Goal: Task Accomplishment & Management: Complete application form

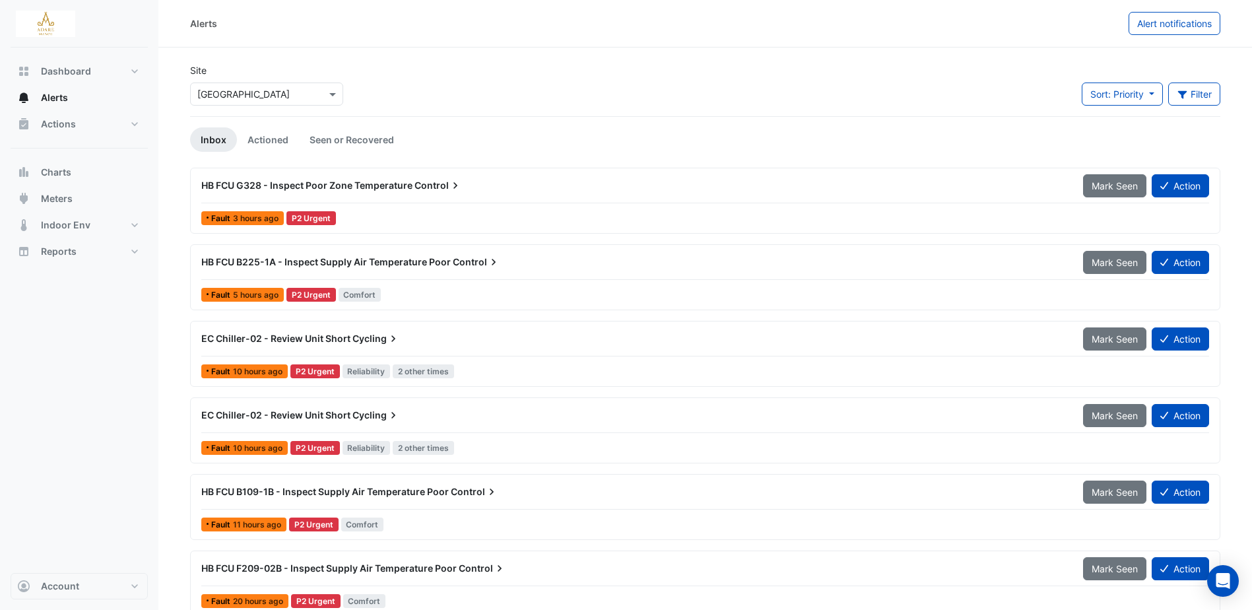
click at [434, 180] on span "Control" at bounding box center [439, 185] width 48 height 13
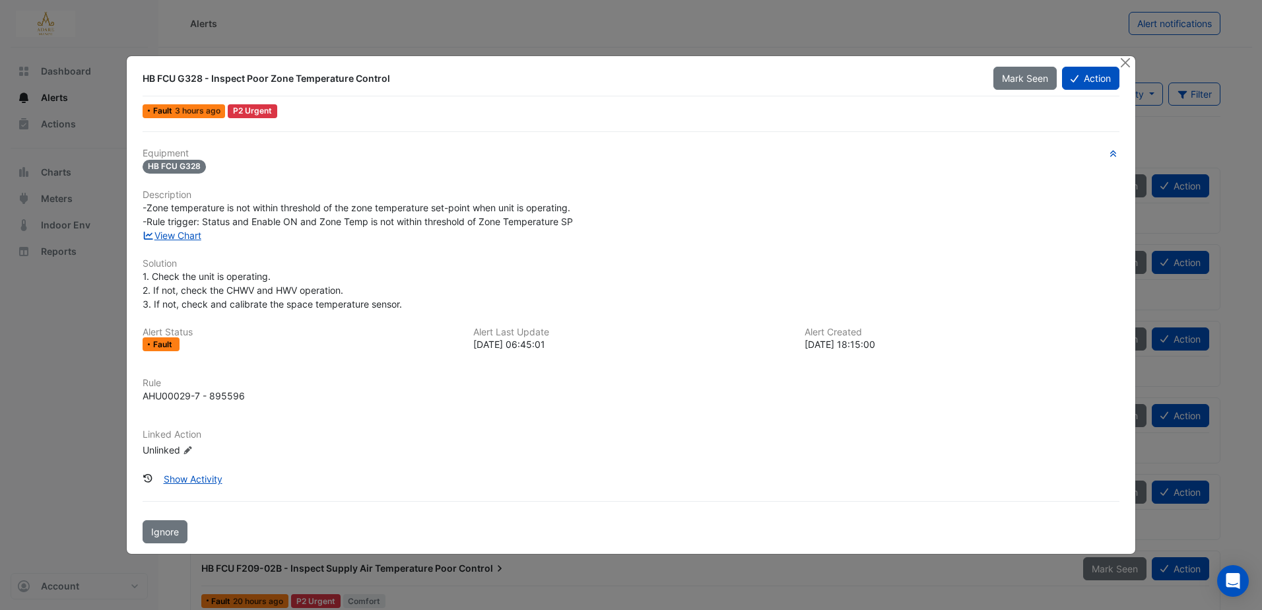
drag, startPoint x: 1123, startPoint y: 61, endPoint x: 939, endPoint y: 85, distance: 185.1
click at [1124, 61] on button "Close" at bounding box center [1126, 63] width 14 height 14
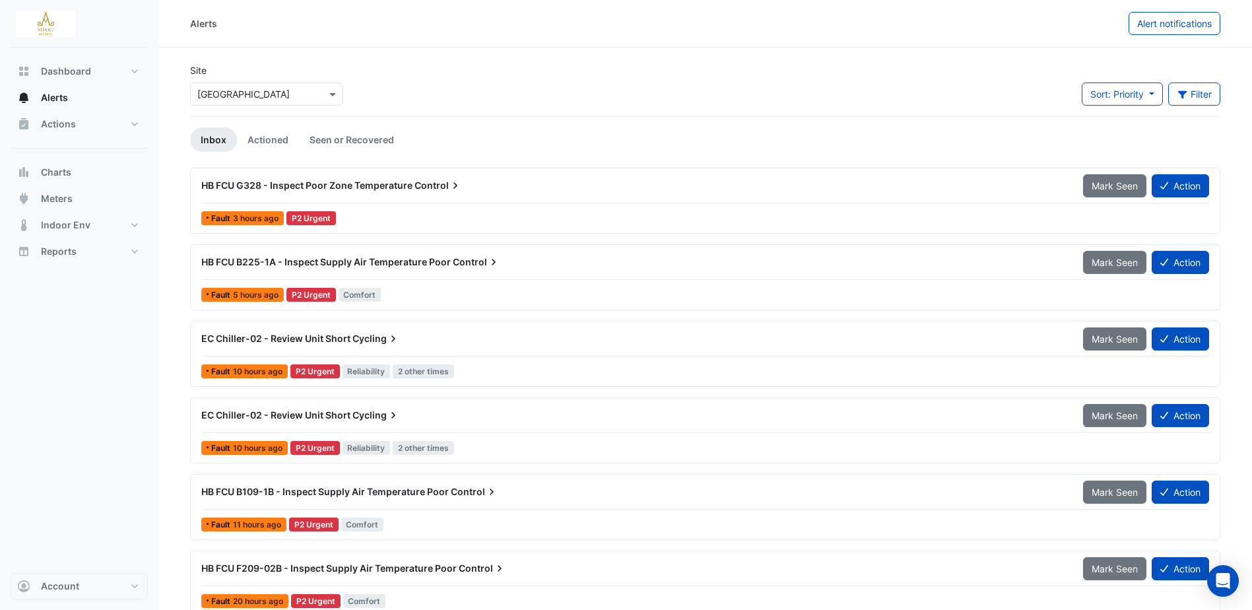
click at [354, 186] on span "HB FCU G328 - Inspect Poor Zone Temperature" at bounding box center [306, 185] width 211 height 11
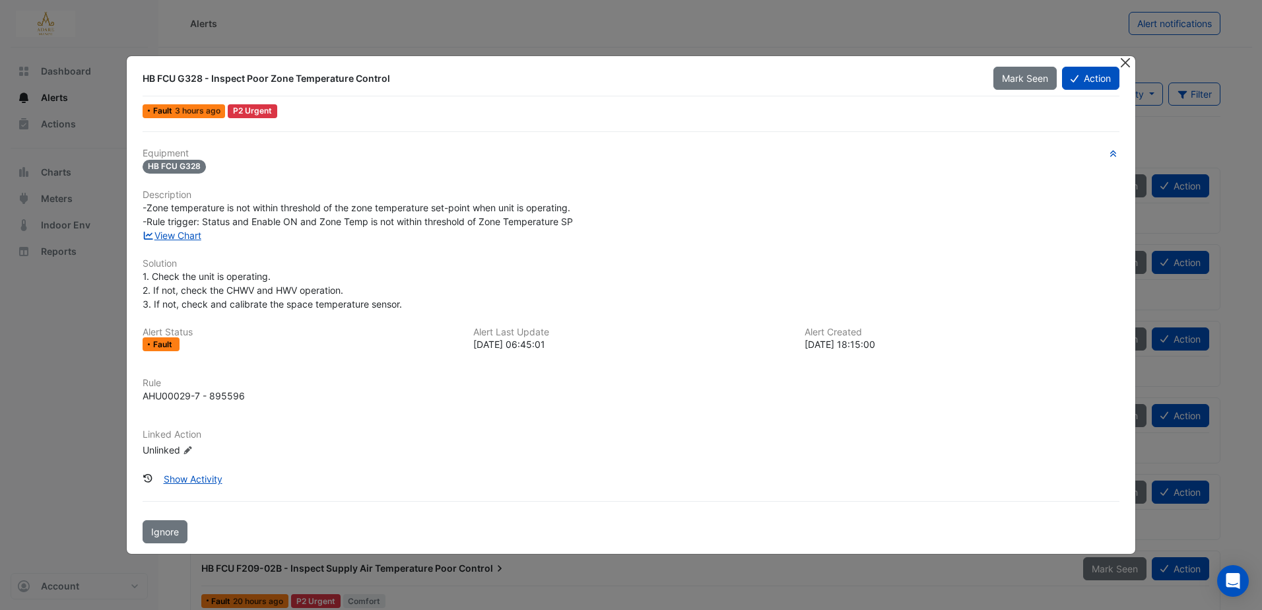
click at [1120, 67] on button "Close" at bounding box center [1126, 63] width 14 height 14
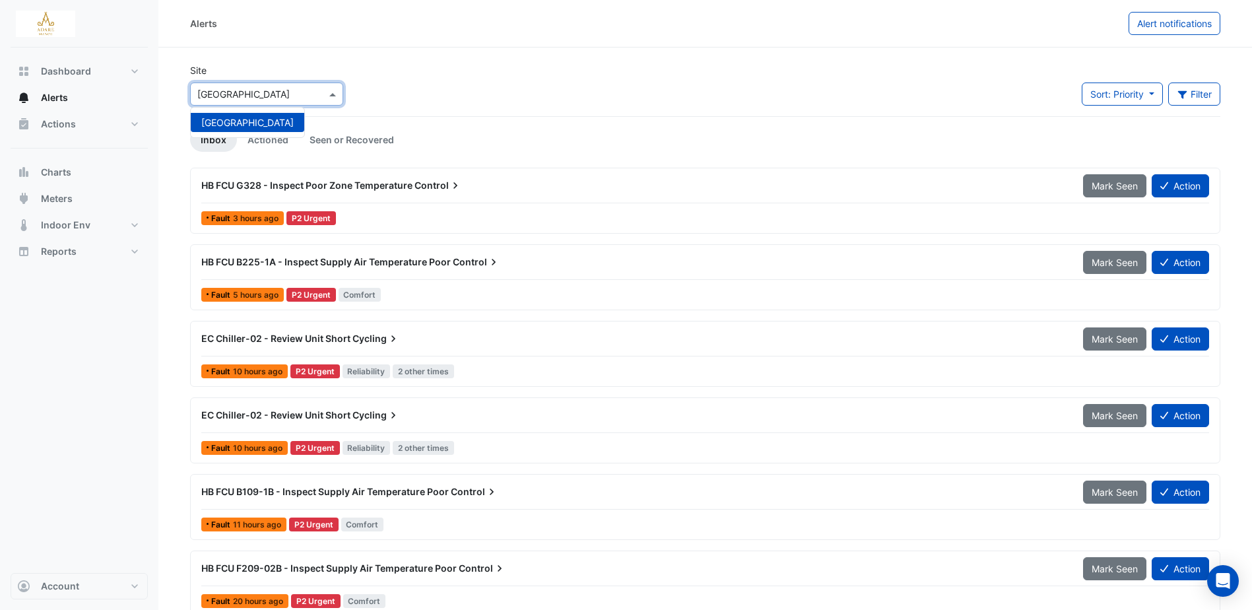
click at [264, 91] on input "text" at bounding box center [253, 95] width 112 height 14
click at [290, 138] on link "Actioned" at bounding box center [268, 139] width 62 height 24
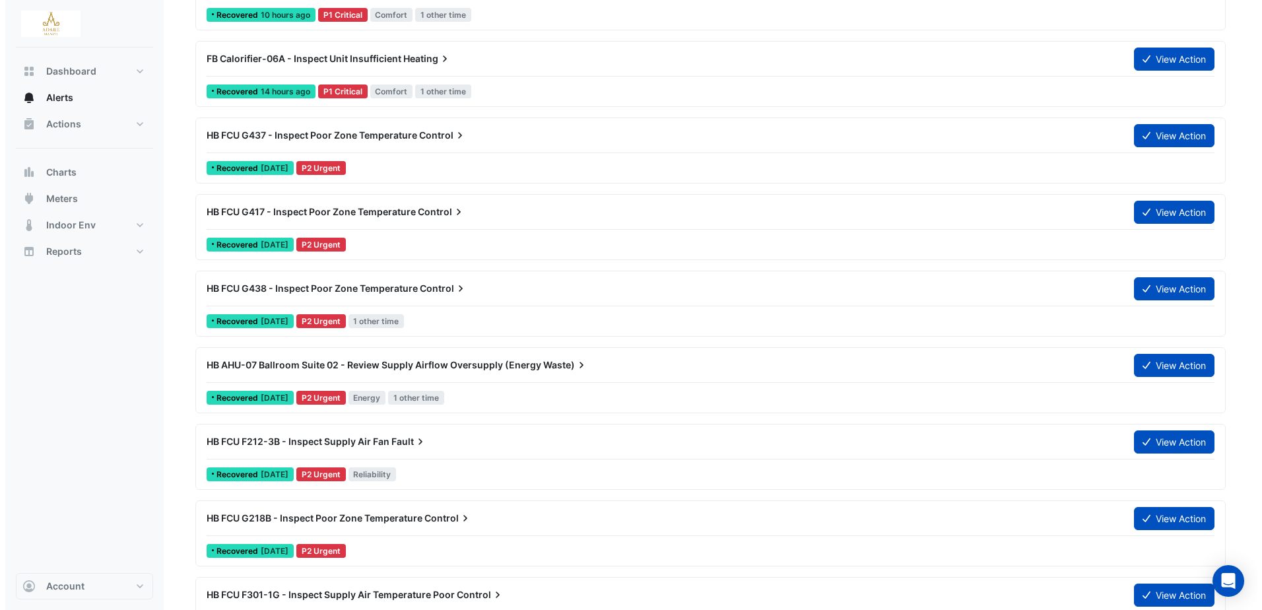
scroll to position [1650, 0]
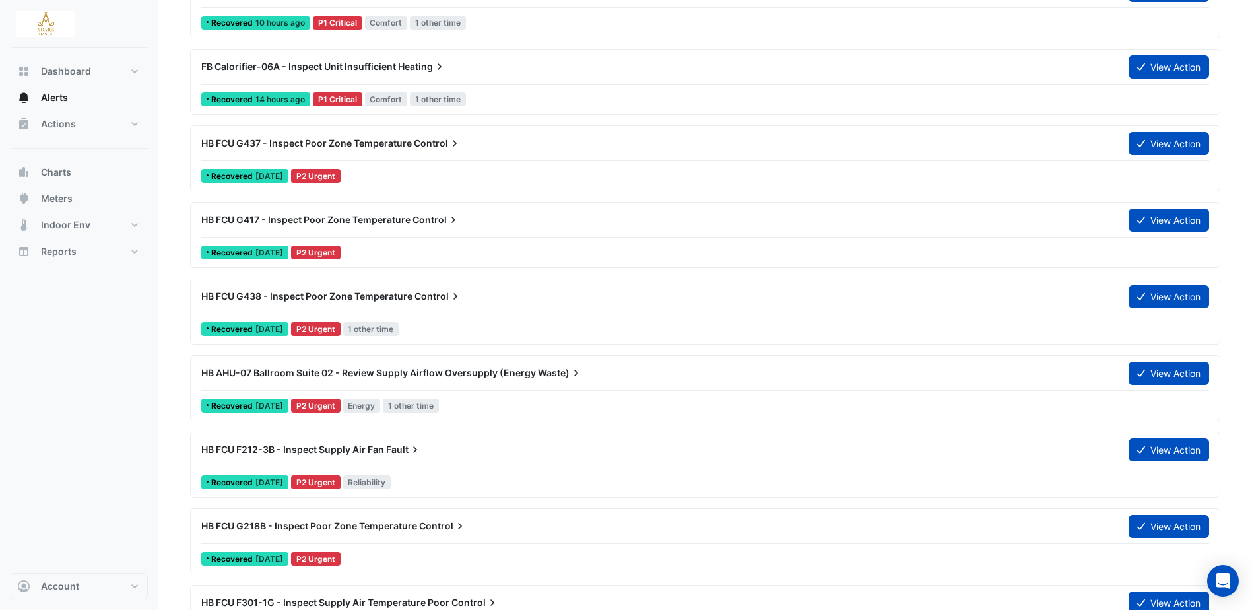
click at [392, 219] on span "HB FCU G417 - Inspect Poor Zone Temperature" at bounding box center [305, 219] width 209 height 11
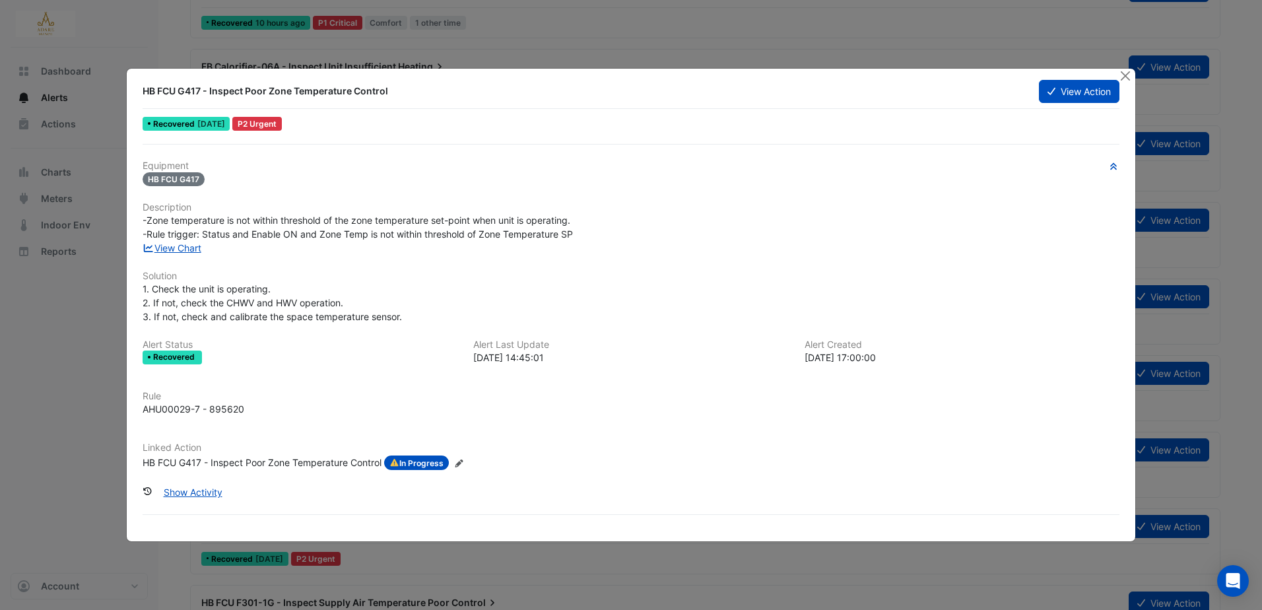
click at [463, 461] on icon "Edit Linked Action" at bounding box center [459, 463] width 10 height 8
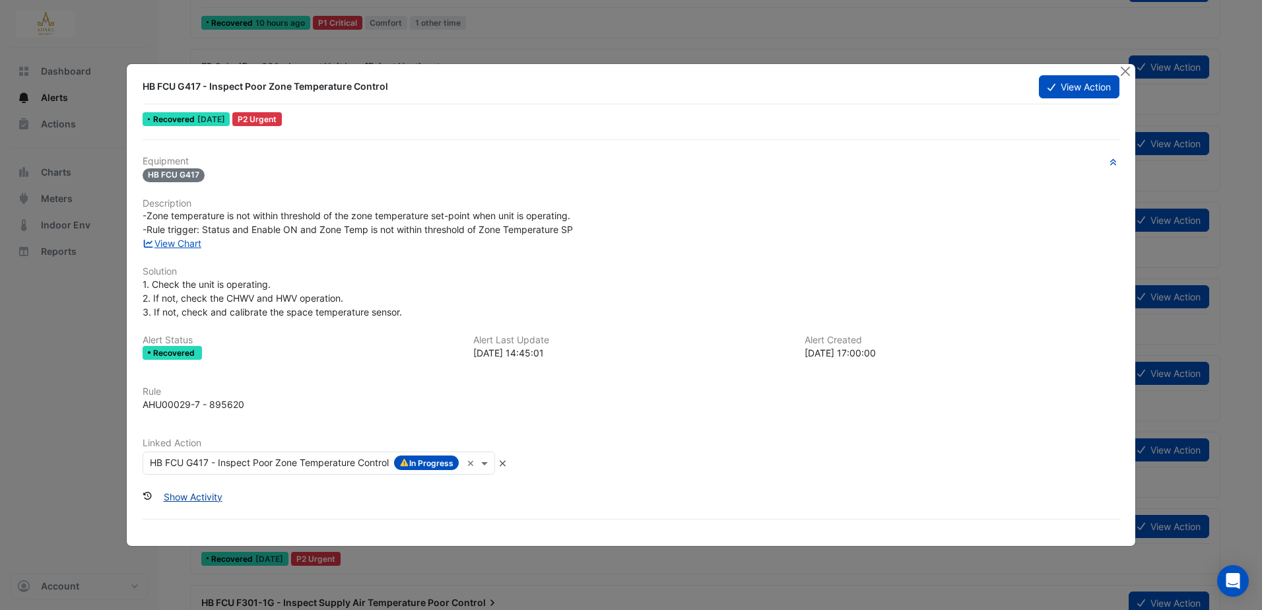
click at [214, 496] on button "Show Activity" at bounding box center [193, 496] width 76 height 23
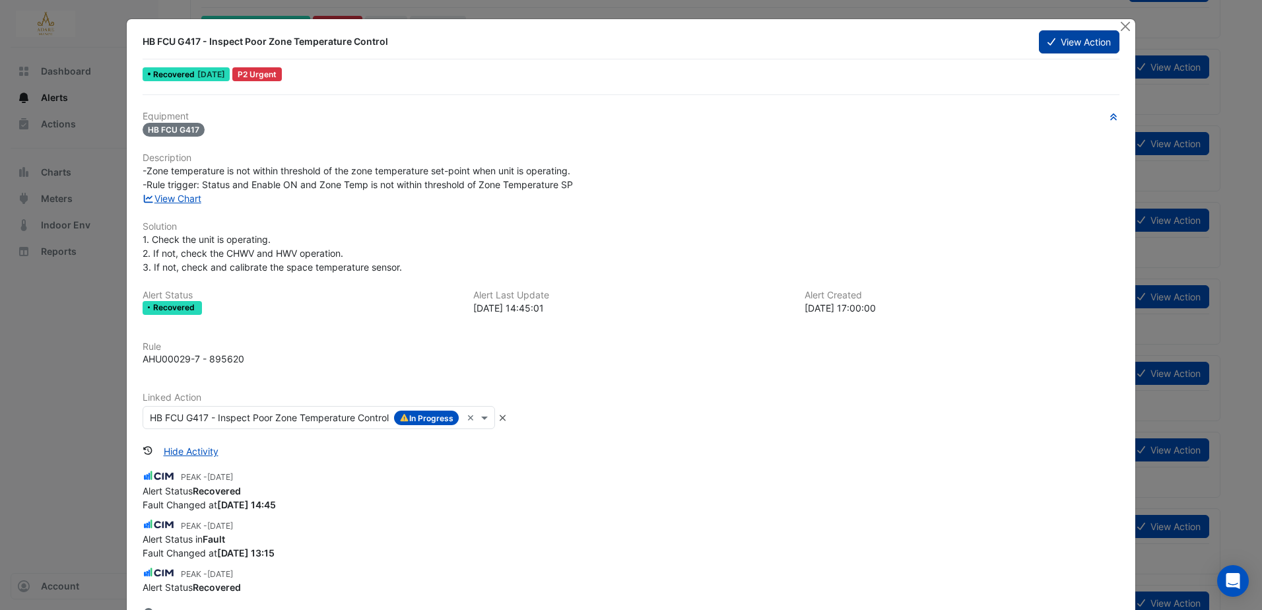
click at [1085, 36] on button "View Action" at bounding box center [1079, 41] width 81 height 23
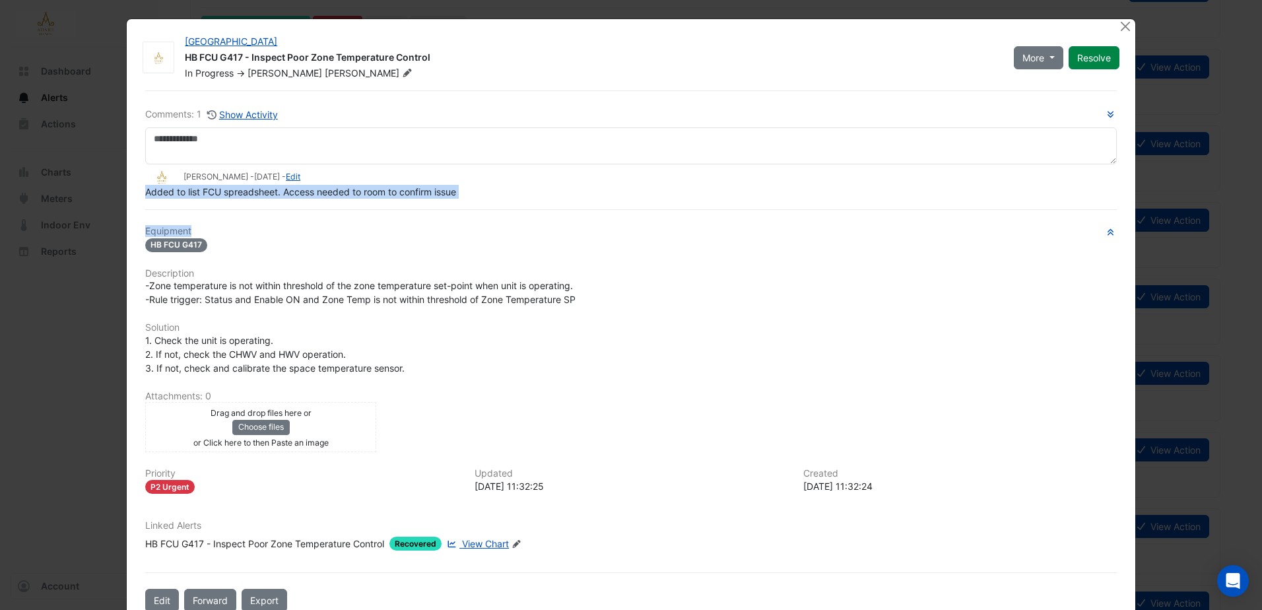
drag, startPoint x: 143, startPoint y: 220, endPoint x: 389, endPoint y: 226, distance: 245.6
click at [389, 226] on div "Comments: 1 Show Activity Eddie Reale - 1 month and 17 days ago - Edit Added to…" at bounding box center [631, 351] width 988 height 522
click at [389, 226] on h6 "Equipment" at bounding box center [631, 231] width 972 height 11
drag, startPoint x: 139, startPoint y: 189, endPoint x: 457, endPoint y: 192, distance: 318.2
click at [457, 192] on div "Comments: 1 Show Activity Eddie Reale - 1 month and 17 days ago - Edit Added to…" at bounding box center [631, 351] width 988 height 522
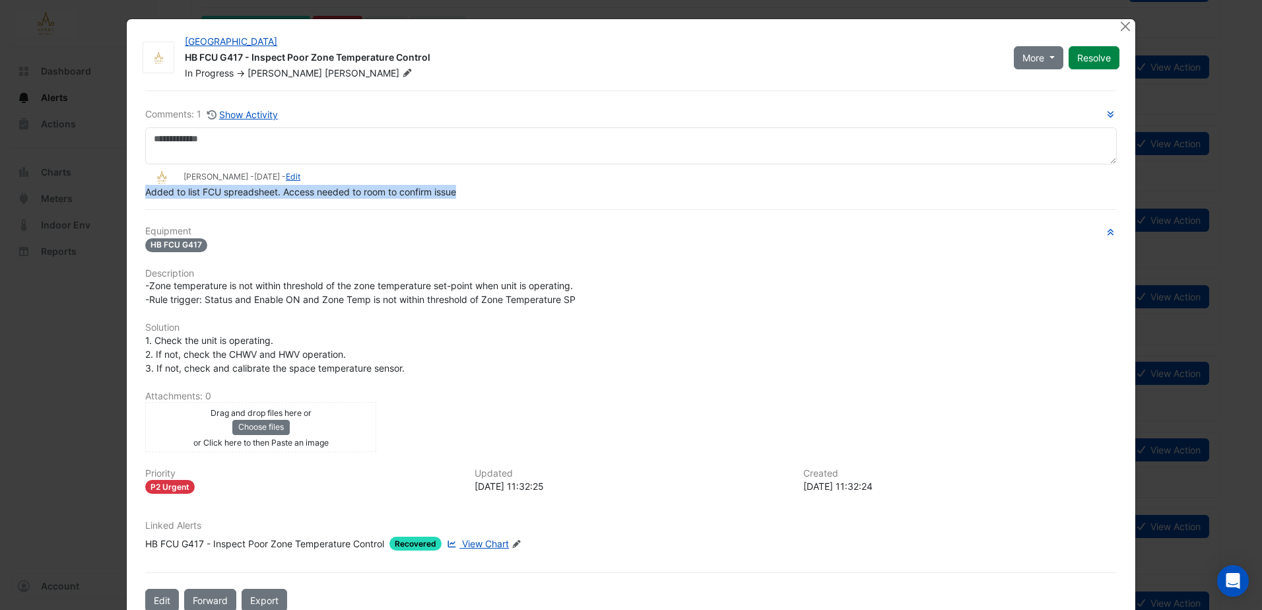
copy span "Added to list FCU spreadsheet. Access needed to room to confirm issue"
click at [1128, 20] on div at bounding box center [1127, 26] width 17 height 15
click at [1124, 26] on button "Close" at bounding box center [1126, 26] width 14 height 14
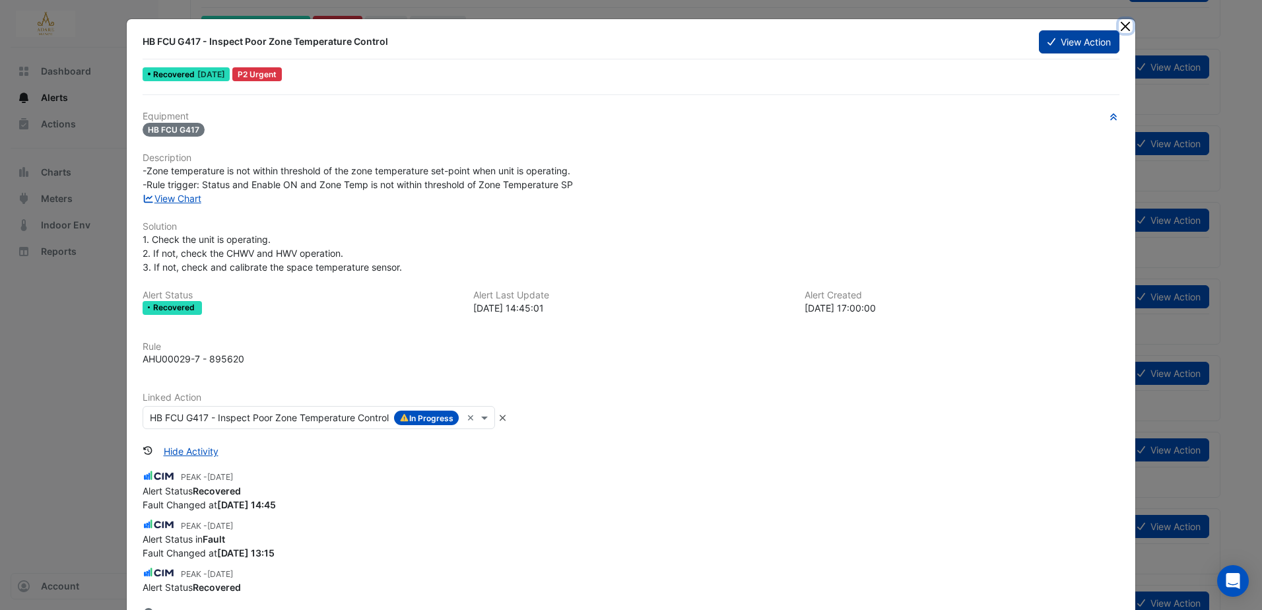
drag, startPoint x: 1117, startPoint y: 21, endPoint x: 1107, endPoint y: 22, distance: 10.0
click at [1119, 22] on button "Close" at bounding box center [1126, 26] width 14 height 14
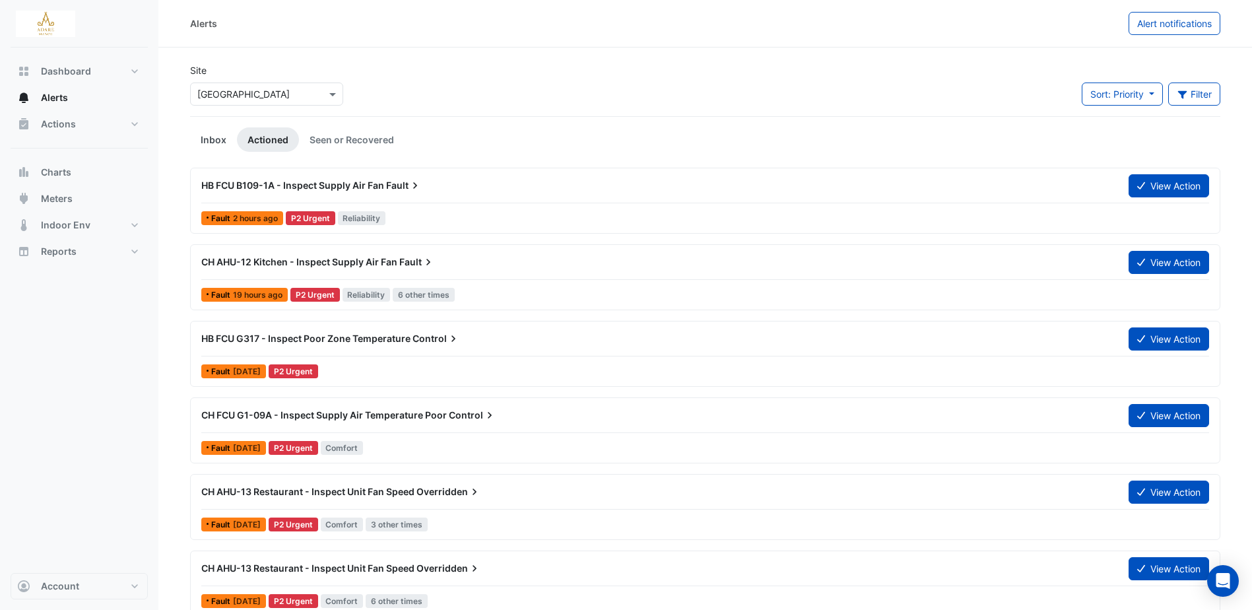
click at [217, 133] on link "Inbox" at bounding box center [213, 139] width 47 height 24
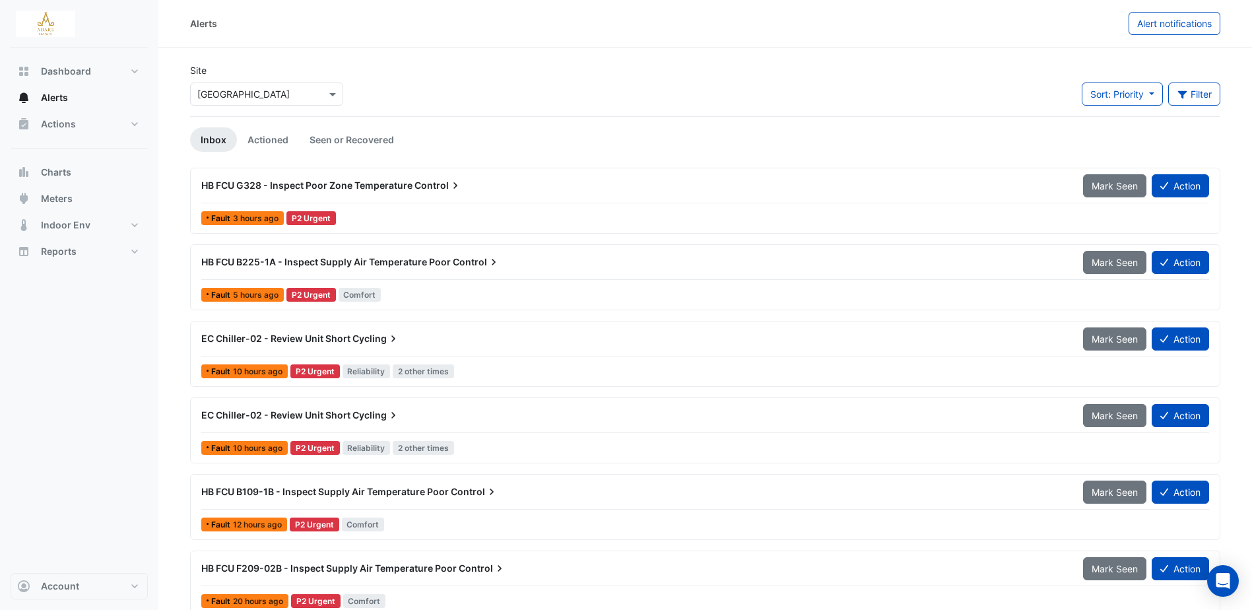
click at [388, 182] on span "HB FCU G328 - Inspect Poor Zone Temperature" at bounding box center [306, 185] width 211 height 11
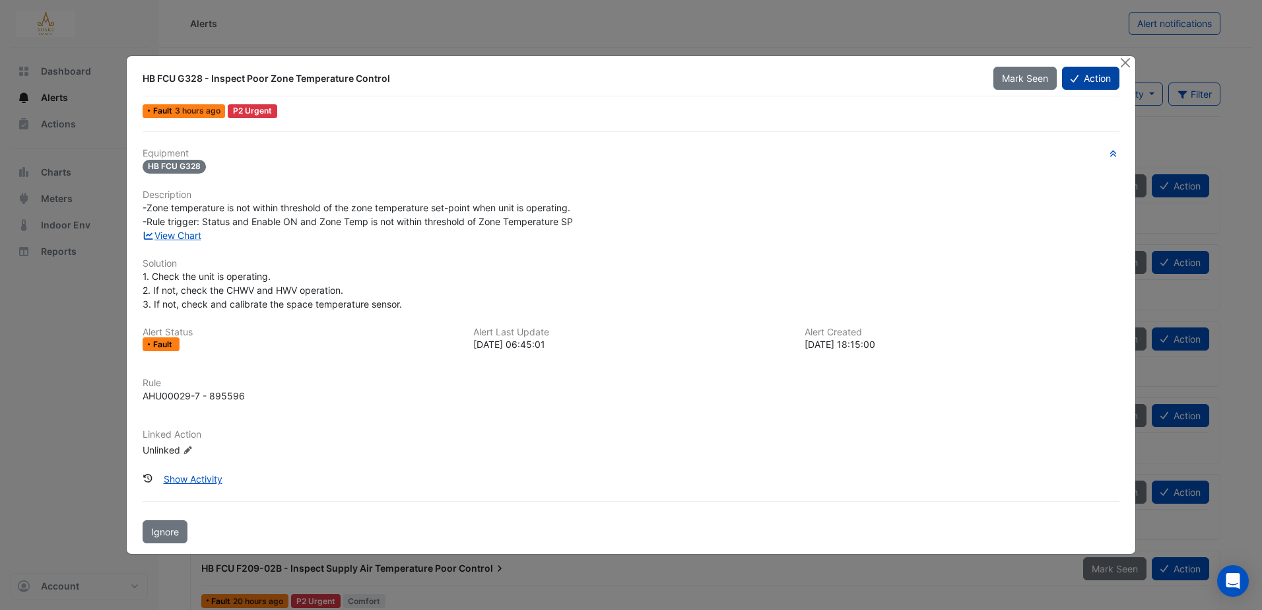
click at [1092, 74] on button "Action" at bounding box center [1090, 78] width 57 height 23
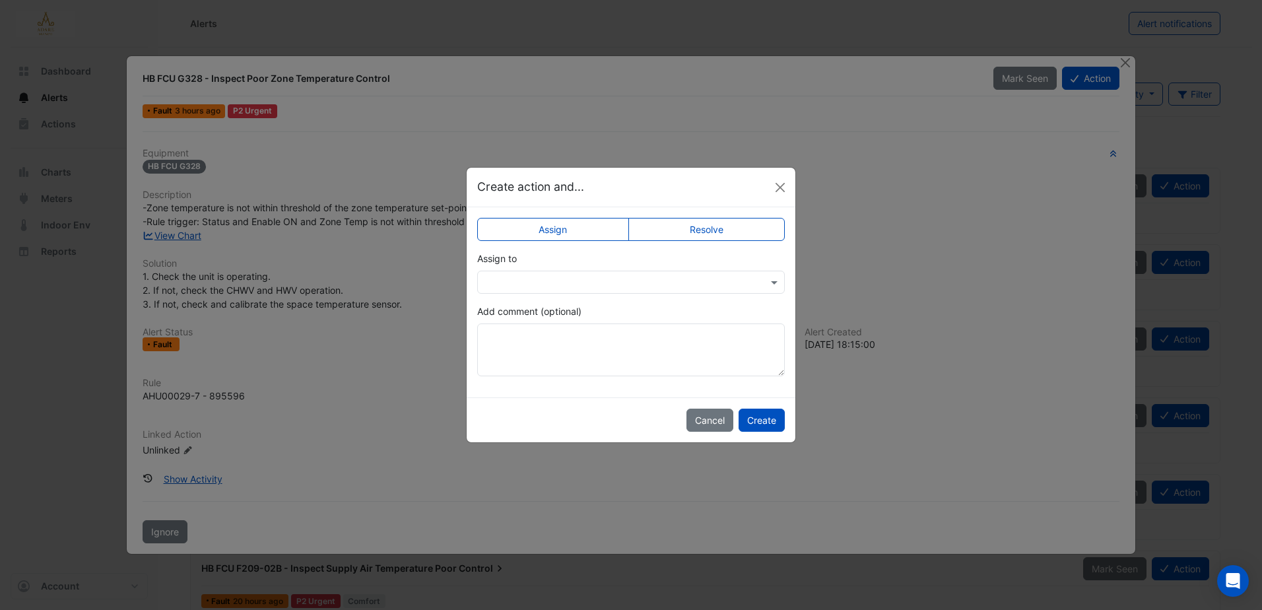
click at [603, 280] on input "text" at bounding box center [618, 283] width 267 height 14
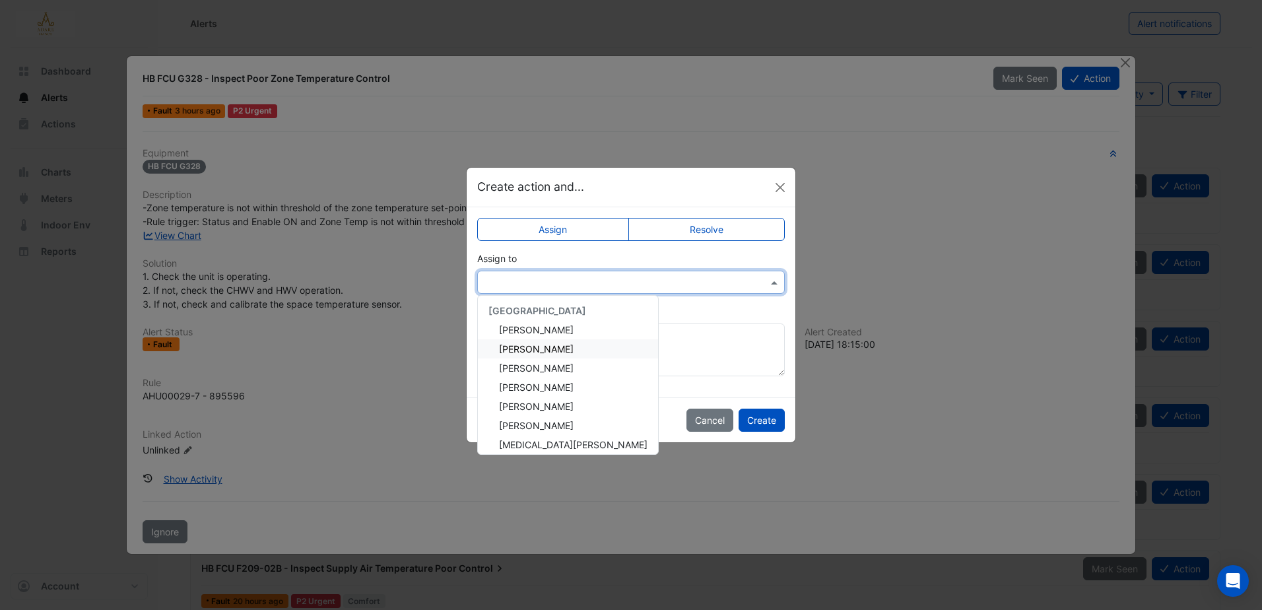
click at [537, 351] on span "Eddie Reale" at bounding box center [536, 348] width 75 height 11
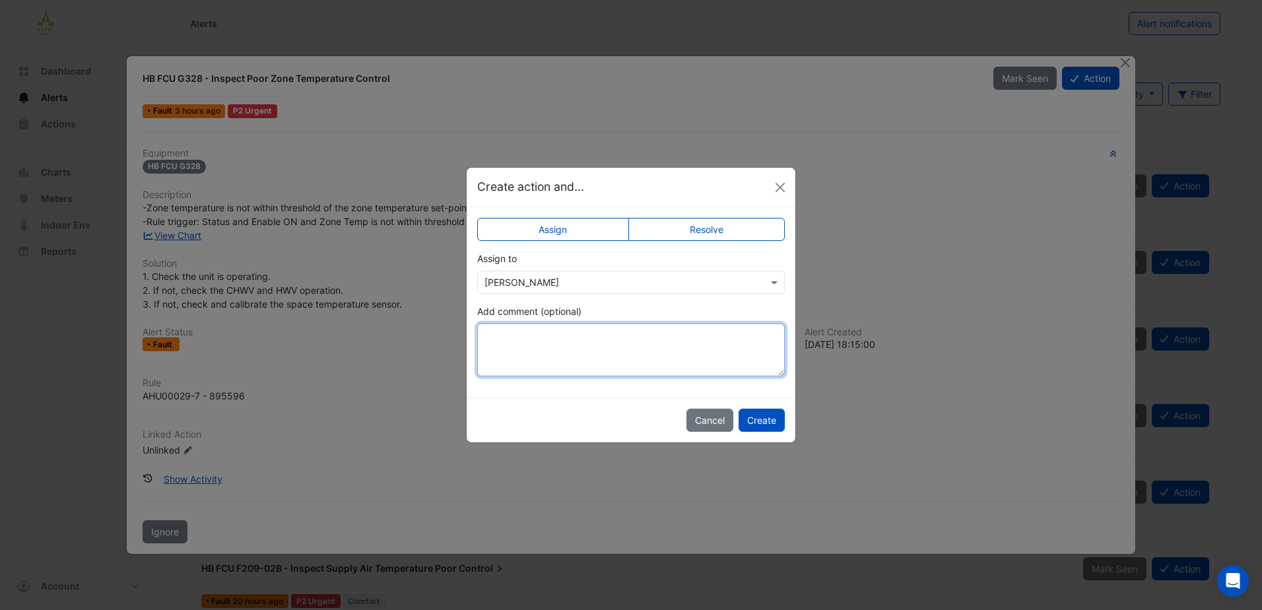
paste textarea "**********"
type textarea "**********"
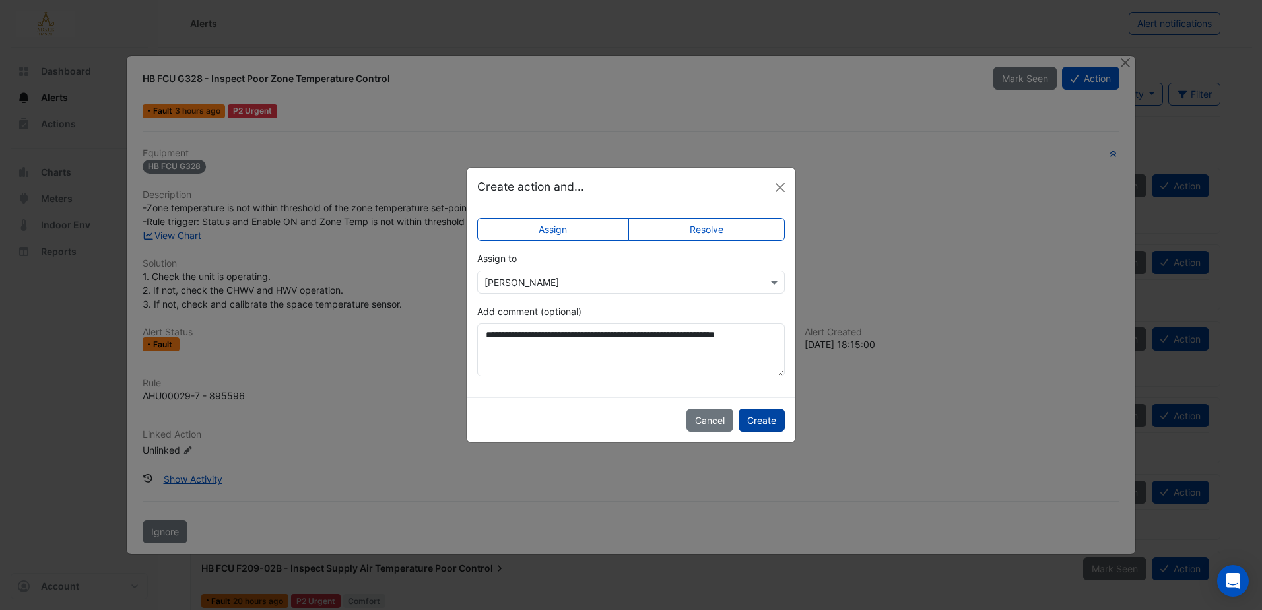
click at [767, 417] on button "Create" at bounding box center [762, 420] width 46 height 23
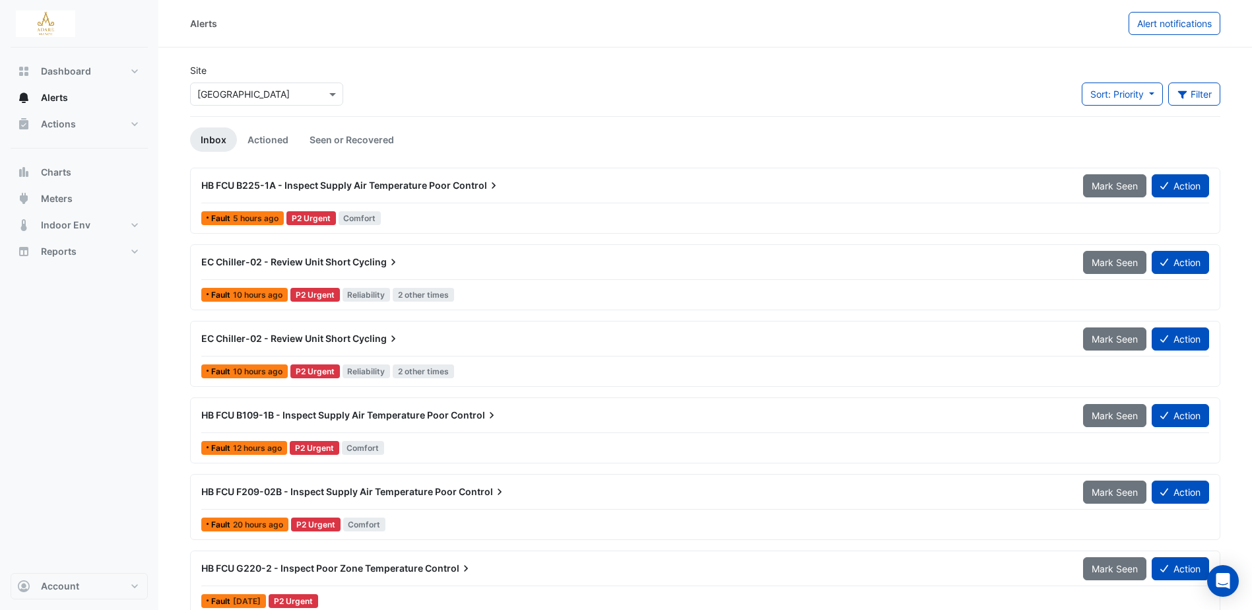
click at [333, 261] on span "EC Chiller-02 - Review Unit Short" at bounding box center [275, 261] width 149 height 11
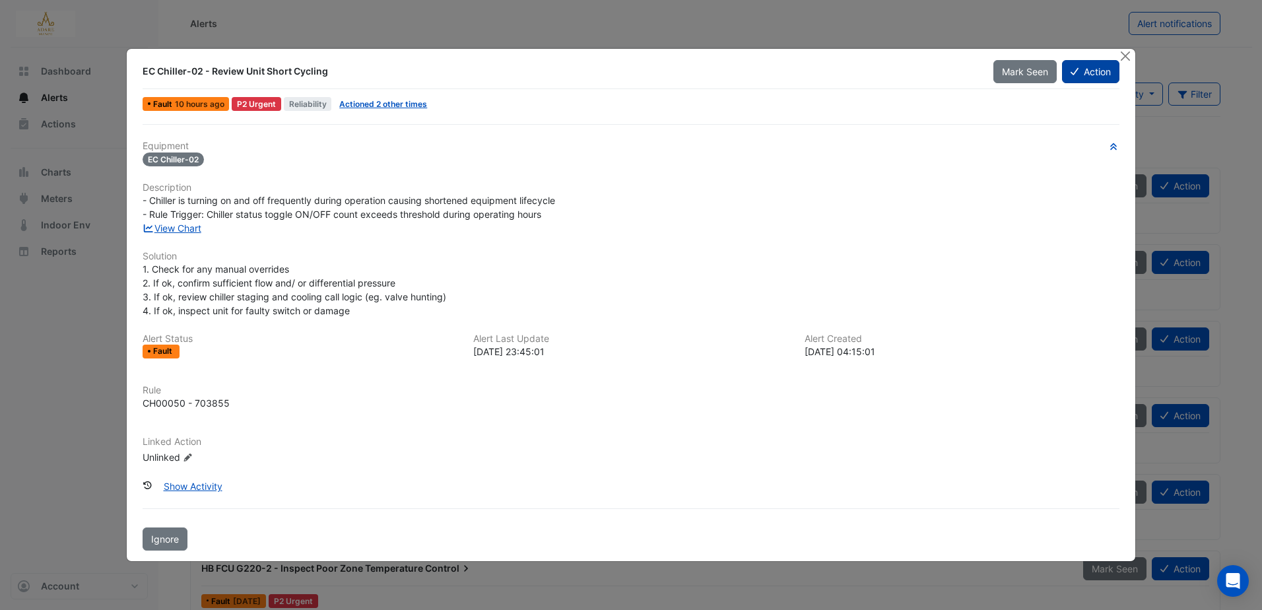
click at [1098, 65] on button "Action" at bounding box center [1090, 71] width 57 height 23
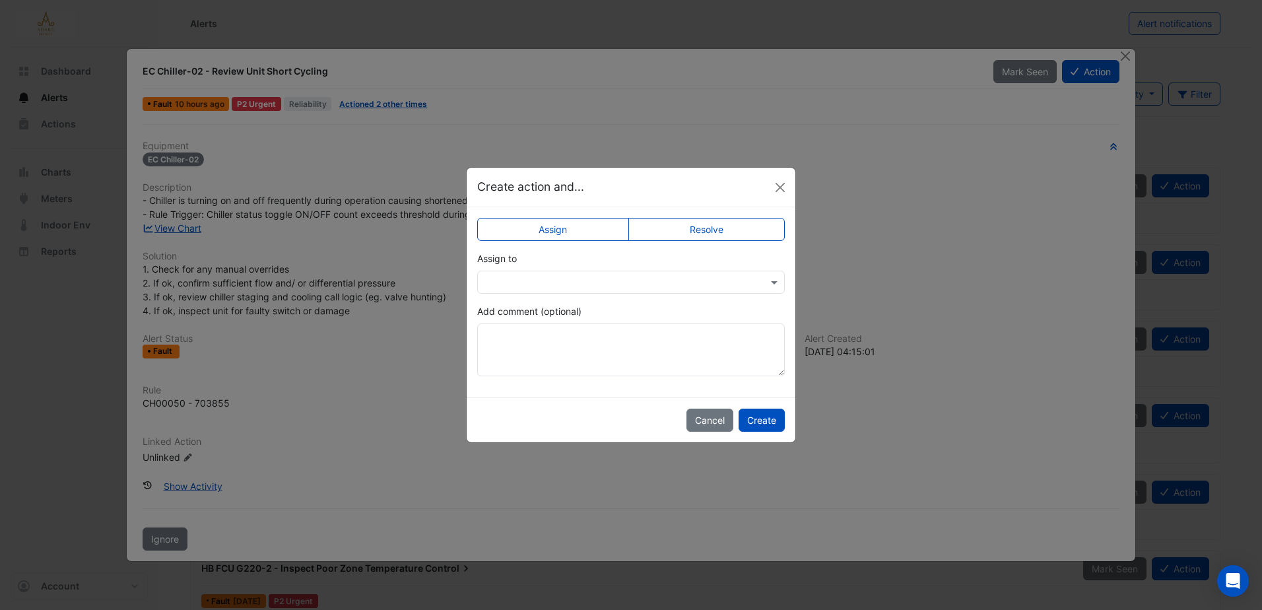
click at [595, 277] on input "text" at bounding box center [618, 283] width 267 height 14
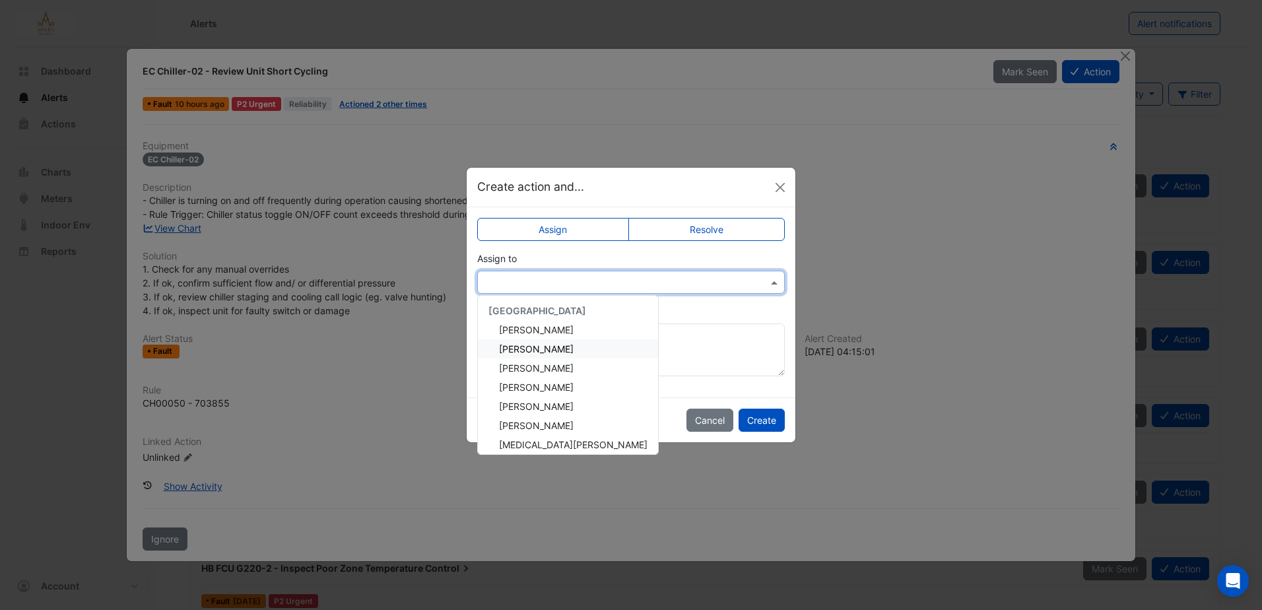
click at [549, 349] on span "Eddie Reale" at bounding box center [536, 348] width 75 height 11
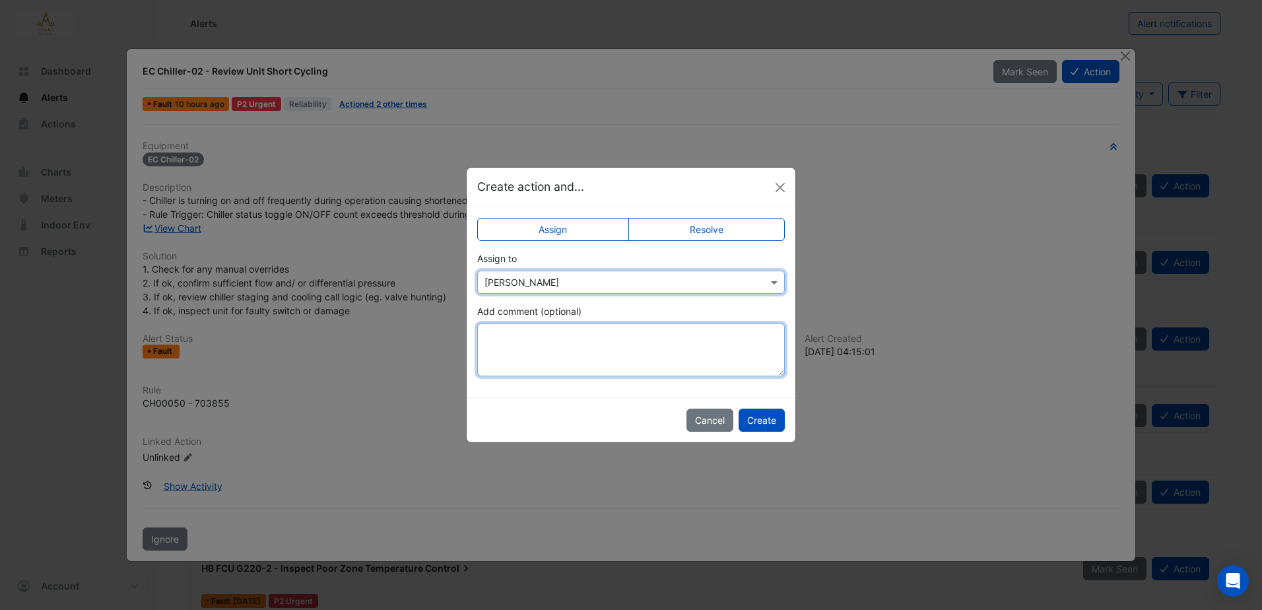
click at [556, 345] on textarea "Add comment (optional)" at bounding box center [631, 349] width 308 height 53
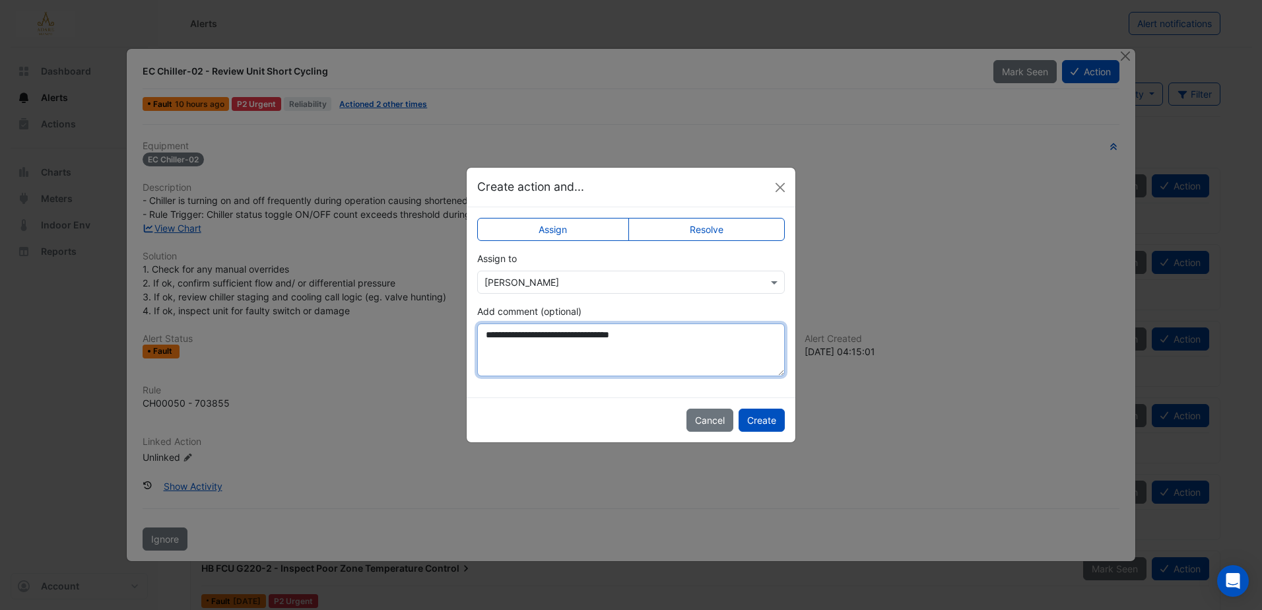
click at [557, 338] on textarea "**********" at bounding box center [631, 349] width 308 height 53
drag, startPoint x: 662, startPoint y: 333, endPoint x: 734, endPoint y: 333, distance: 72.0
click at [734, 333] on textarea "**********" at bounding box center [631, 349] width 308 height 53
click at [708, 333] on textarea "**********" at bounding box center [631, 349] width 308 height 53
drag, startPoint x: 654, startPoint y: 337, endPoint x: 669, endPoint y: 337, distance: 14.5
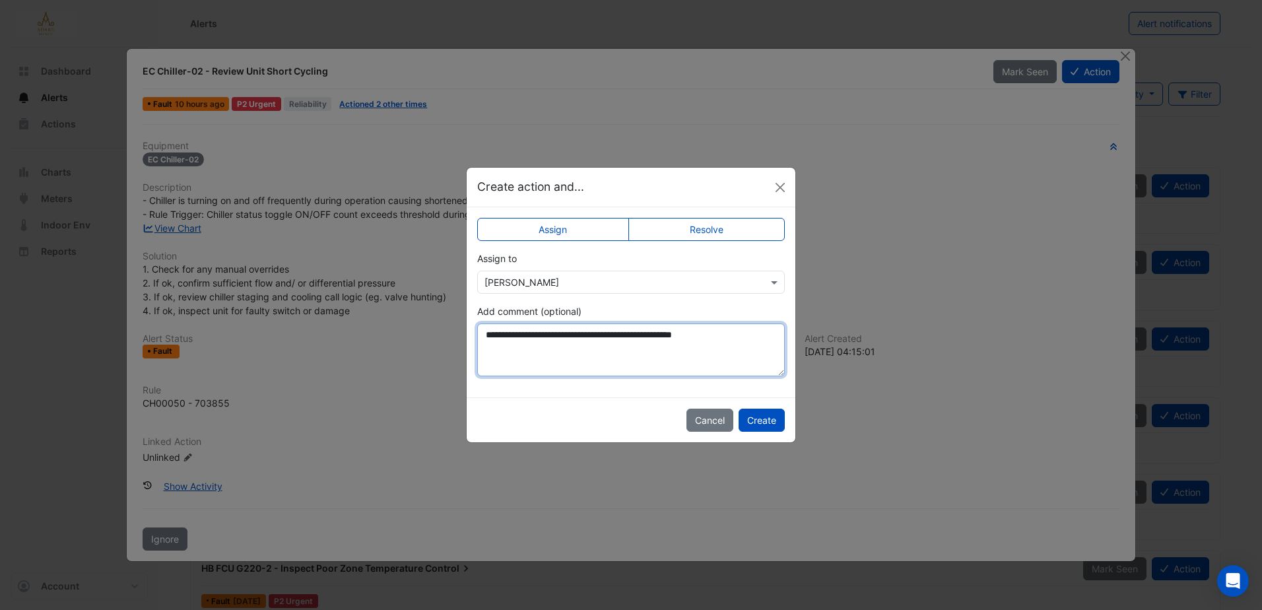
click at [669, 337] on textarea "**********" at bounding box center [631, 349] width 308 height 53
click at [709, 336] on textarea "**********" at bounding box center [631, 349] width 308 height 53
click at [755, 348] on textarea "**********" at bounding box center [631, 349] width 308 height 53
drag, startPoint x: 752, startPoint y: 345, endPoint x: 693, endPoint y: 356, distance: 59.8
click at [718, 375] on textarea "**********" at bounding box center [631, 349] width 308 height 53
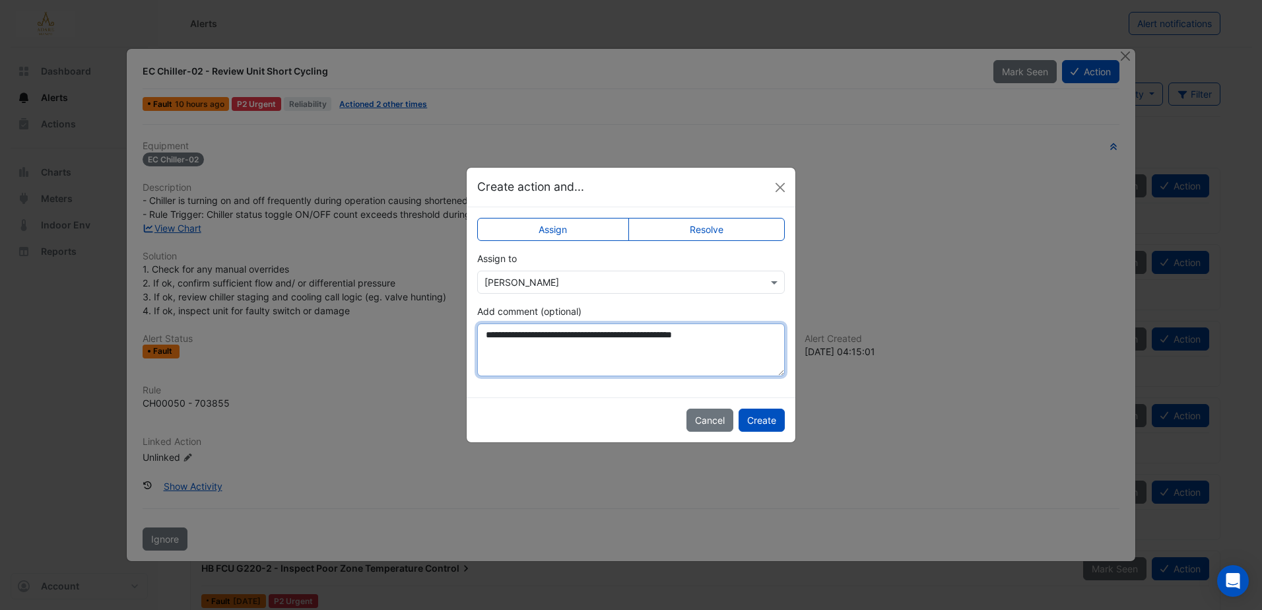
click at [701, 339] on textarea "**********" at bounding box center [631, 349] width 308 height 53
click at [742, 339] on textarea "**********" at bounding box center [631, 349] width 308 height 53
click at [729, 336] on textarea "**********" at bounding box center [631, 349] width 308 height 53
click at [487, 335] on textarea "**********" at bounding box center [631, 349] width 308 height 53
type textarea "**********"
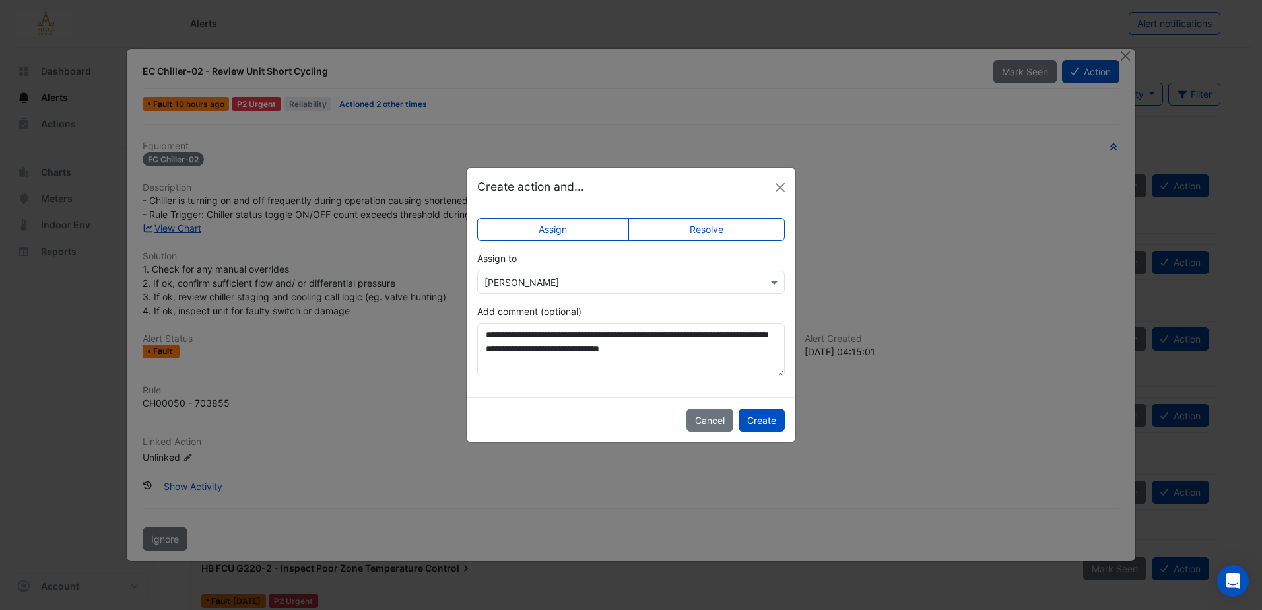
click at [592, 395] on div "**********" at bounding box center [631, 302] width 329 height 190
drag, startPoint x: 492, startPoint y: 334, endPoint x: 705, endPoint y: 356, distance: 213.7
click at [705, 356] on textarea "**********" at bounding box center [631, 349] width 308 height 53
drag, startPoint x: 483, startPoint y: 332, endPoint x: 743, endPoint y: 351, distance: 260.8
click at [743, 351] on textarea "**********" at bounding box center [631, 349] width 308 height 53
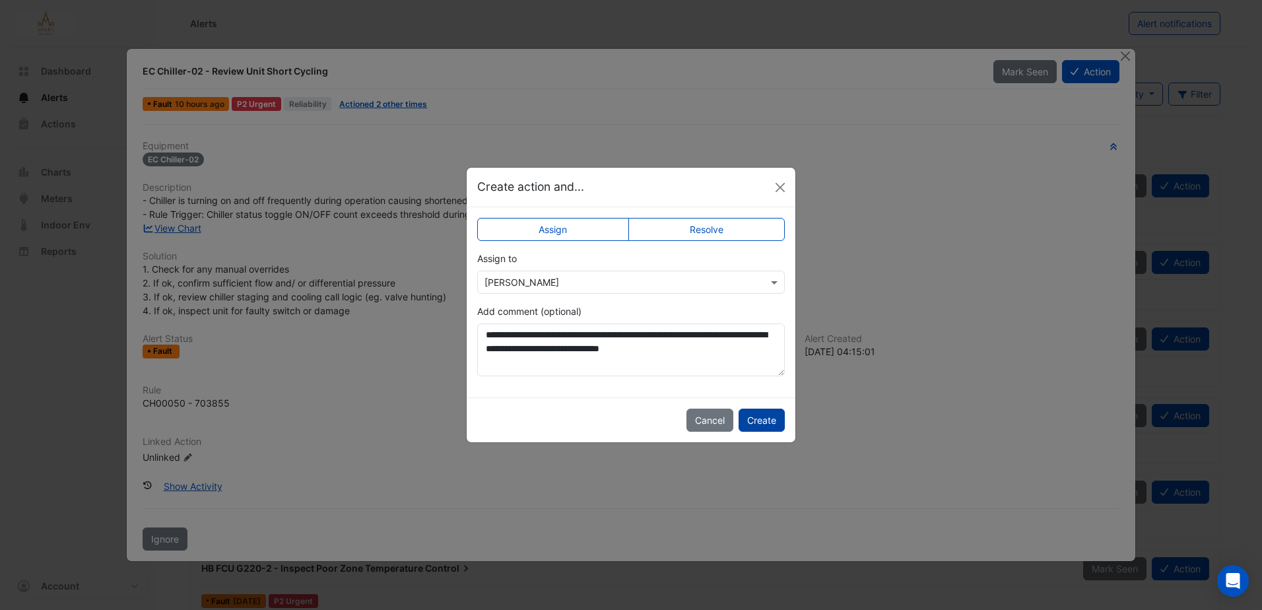
click at [770, 422] on button "Create" at bounding box center [762, 420] width 46 height 23
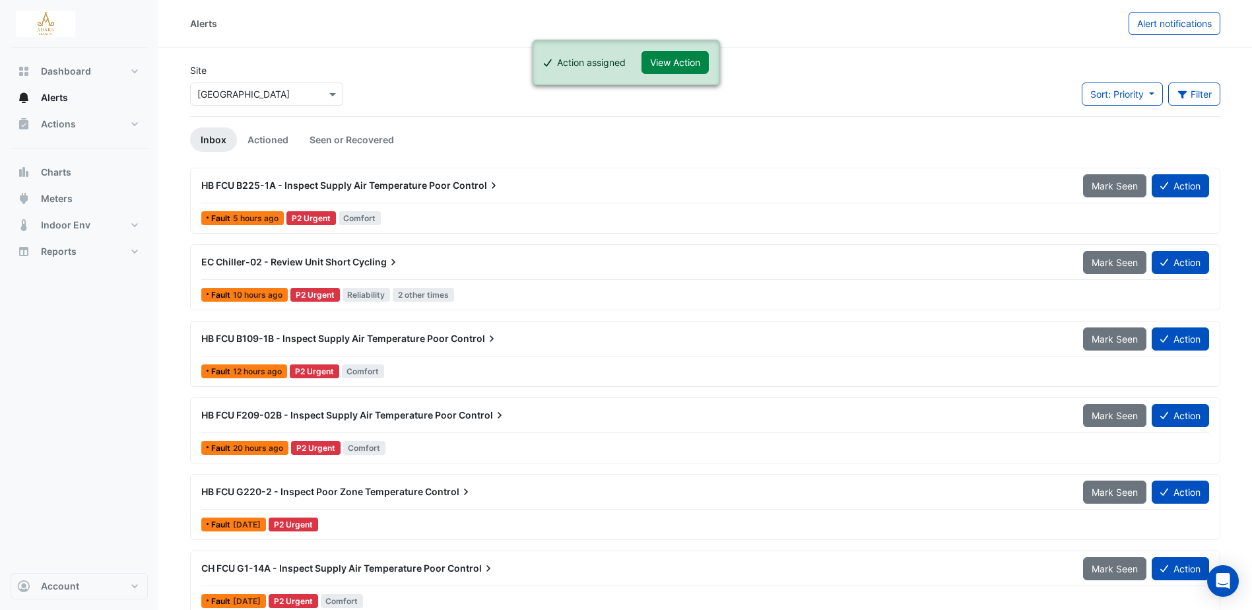
click at [376, 263] on span "Cycling" at bounding box center [377, 261] width 48 height 13
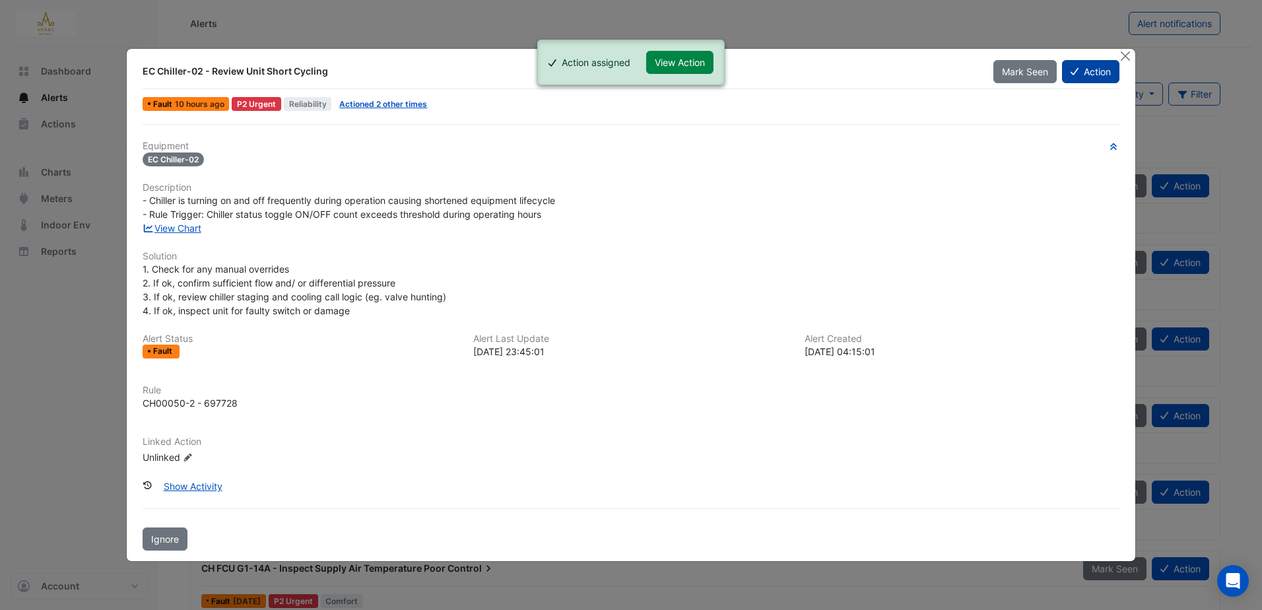
click at [1089, 67] on button "Action" at bounding box center [1090, 71] width 57 height 23
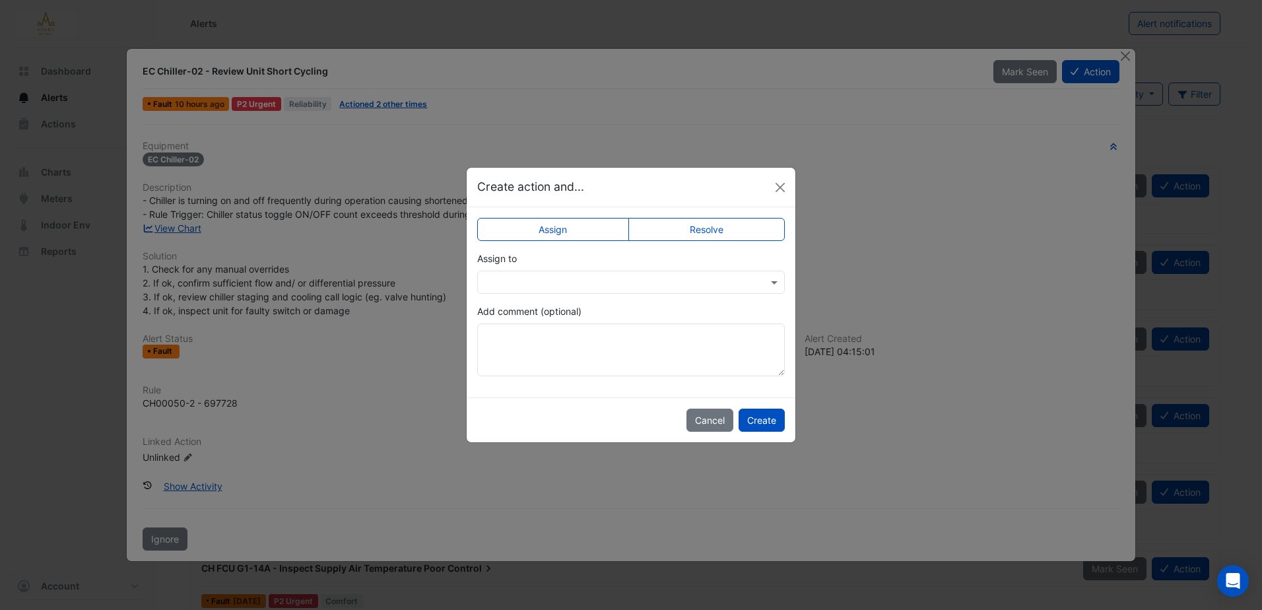
click at [586, 279] on input "text" at bounding box center [618, 283] width 267 height 14
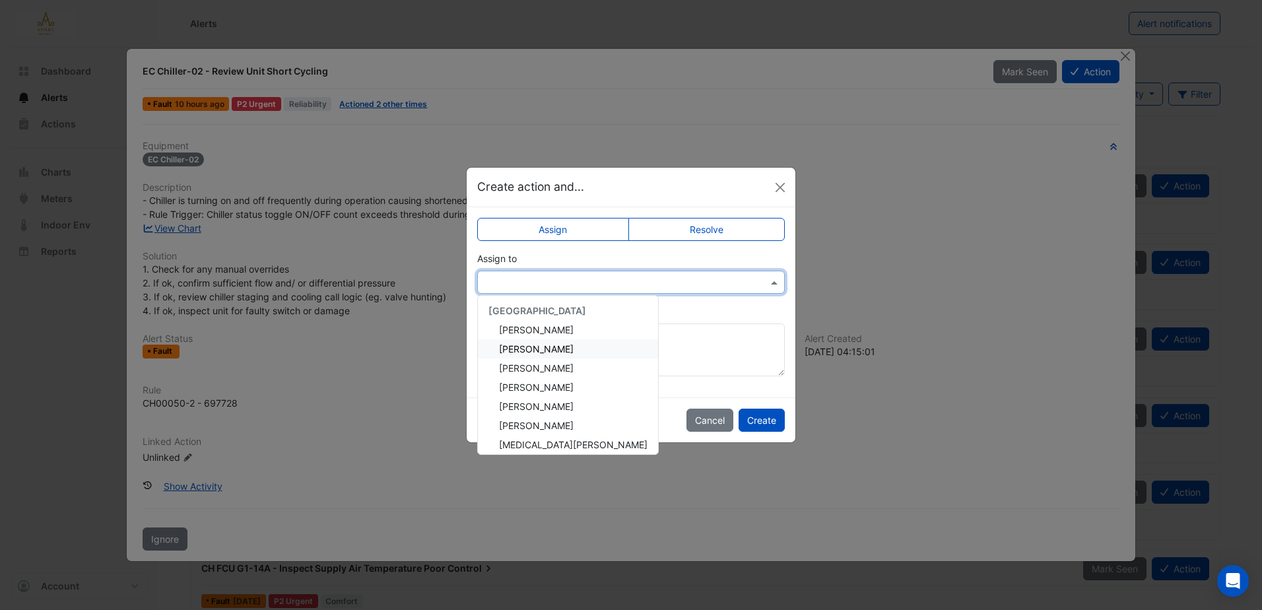
click at [545, 351] on span "Eddie Reale" at bounding box center [536, 348] width 75 height 11
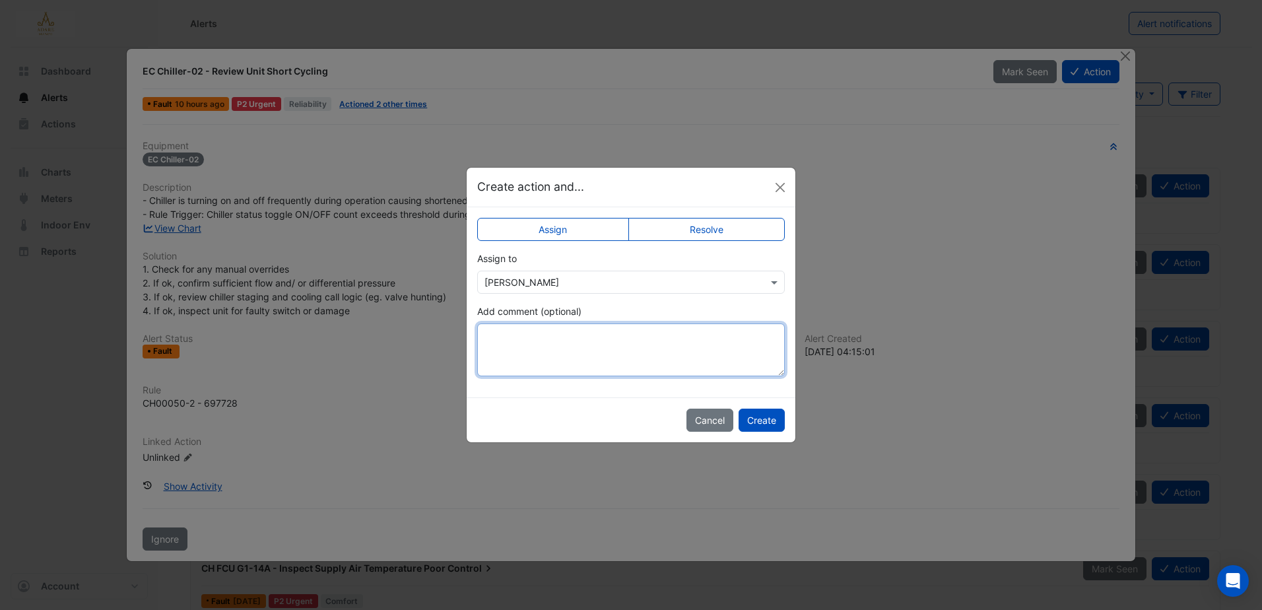
paste textarea "**********"
type textarea "**********"
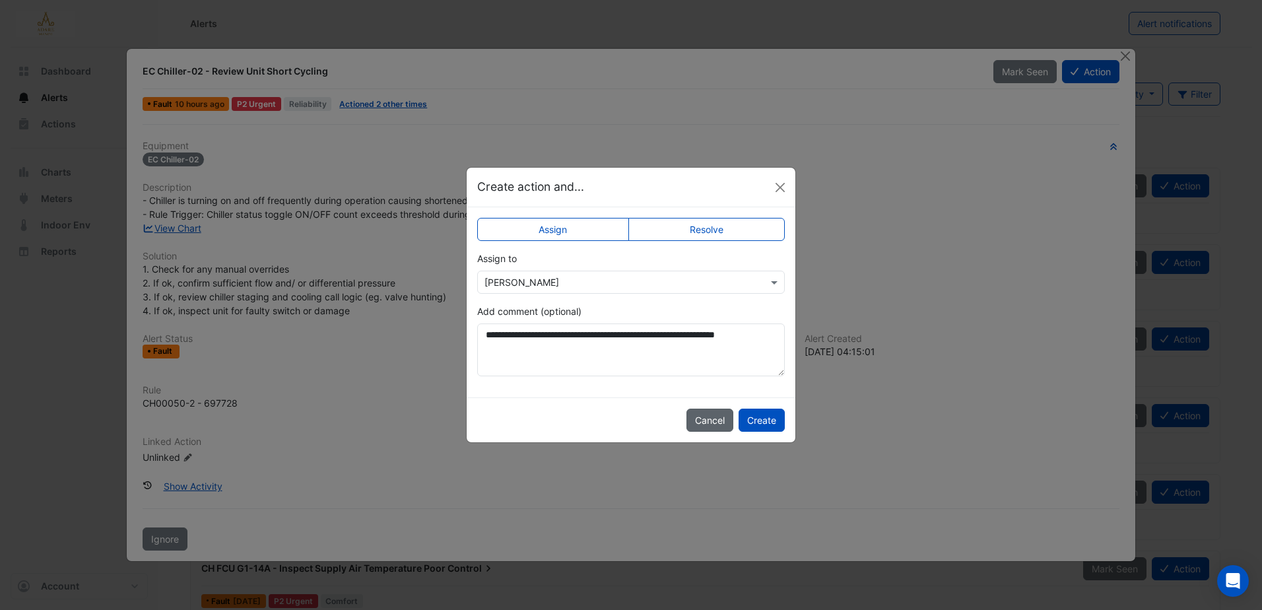
click at [709, 417] on button "Cancel" at bounding box center [710, 420] width 47 height 23
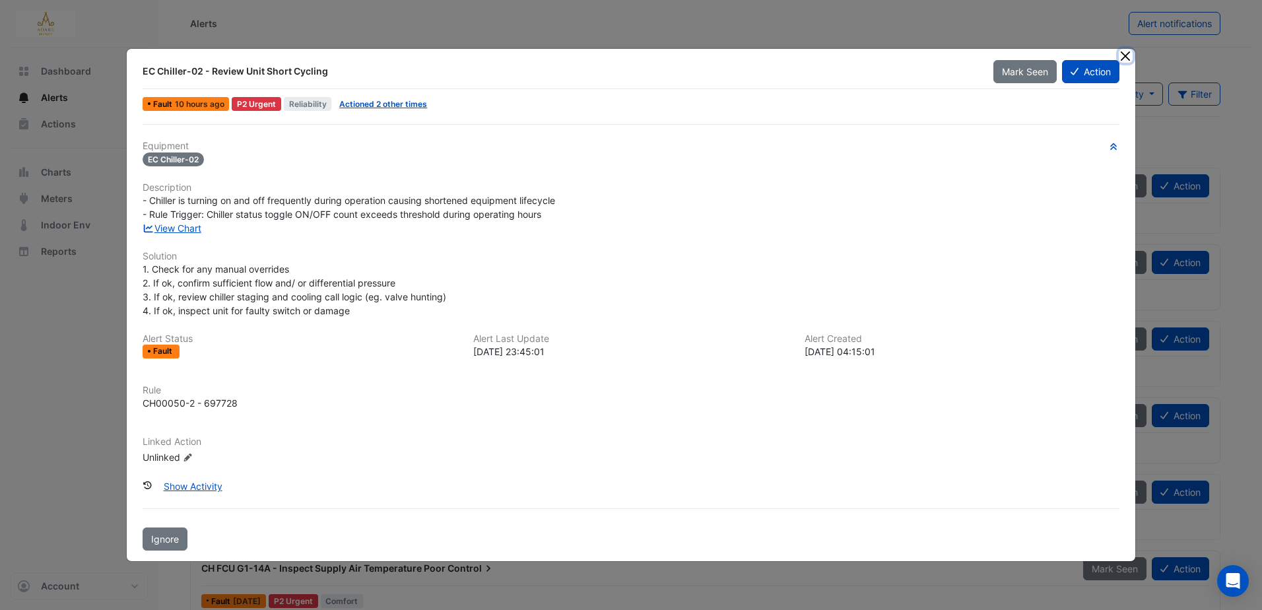
click at [1127, 59] on button "Close" at bounding box center [1126, 56] width 14 height 14
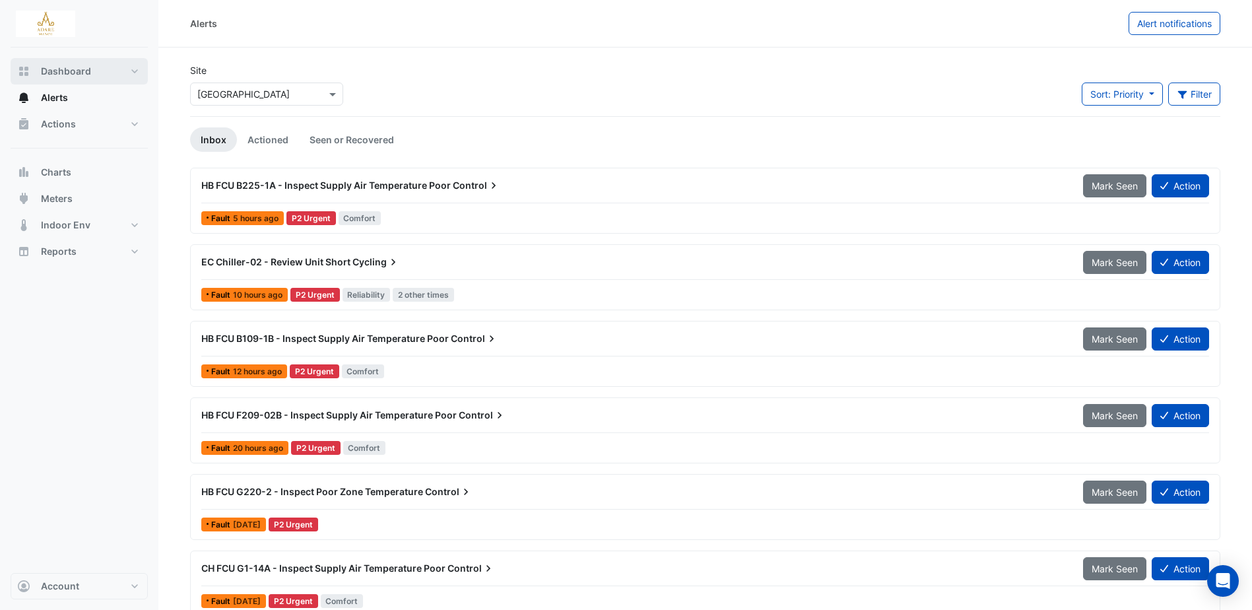
click at [67, 65] on span "Dashboard" at bounding box center [66, 71] width 50 height 13
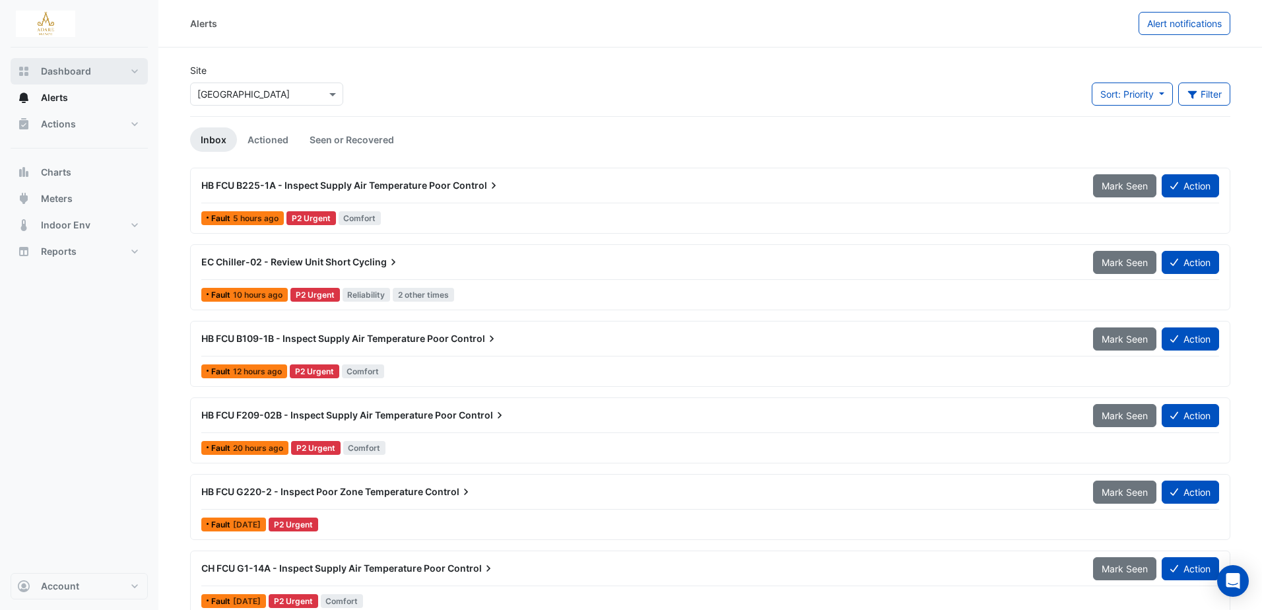
select select "***"
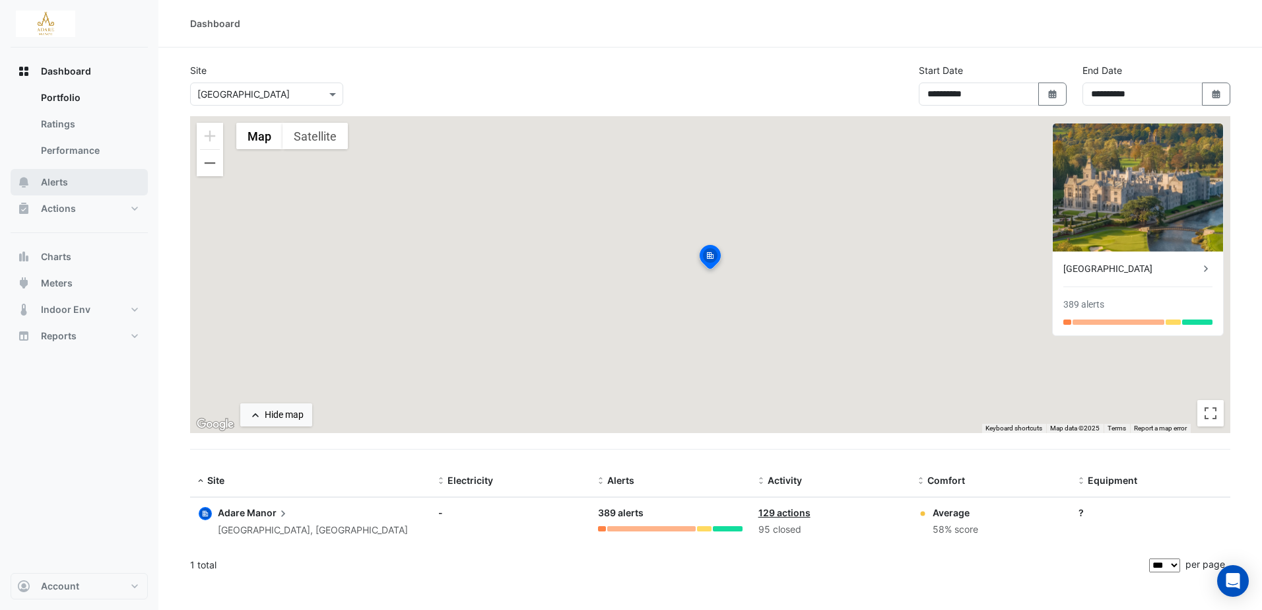
click at [57, 181] on span "Alerts" at bounding box center [54, 182] width 27 height 13
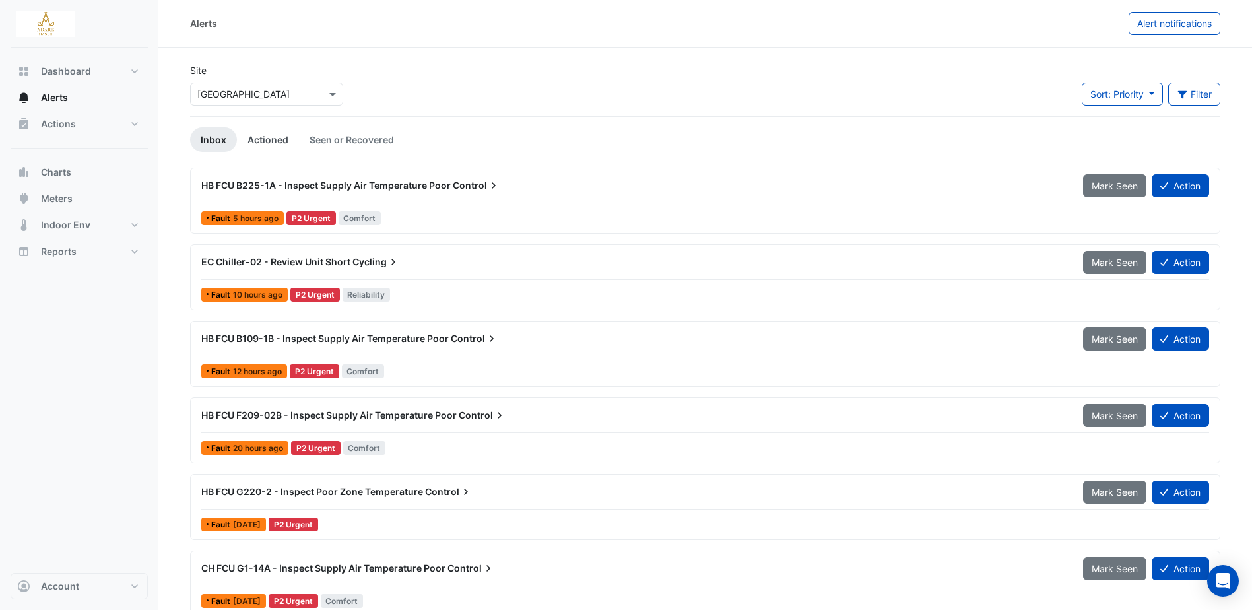
click at [284, 141] on link "Actioned" at bounding box center [268, 139] width 62 height 24
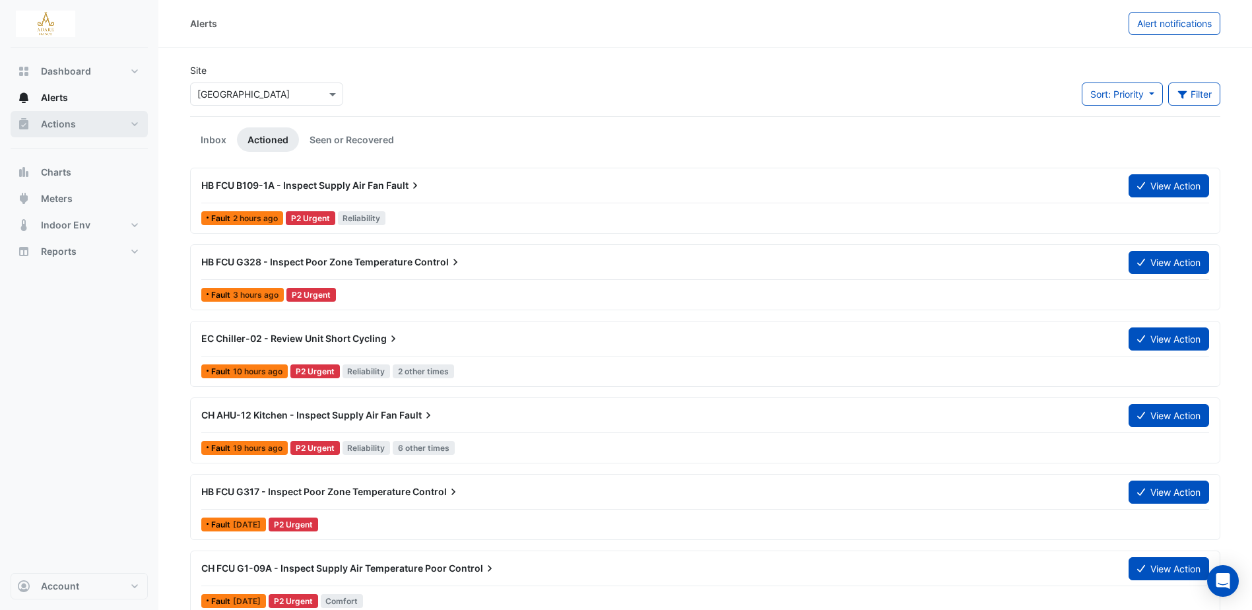
click at [70, 126] on span "Actions" at bounding box center [58, 124] width 35 height 13
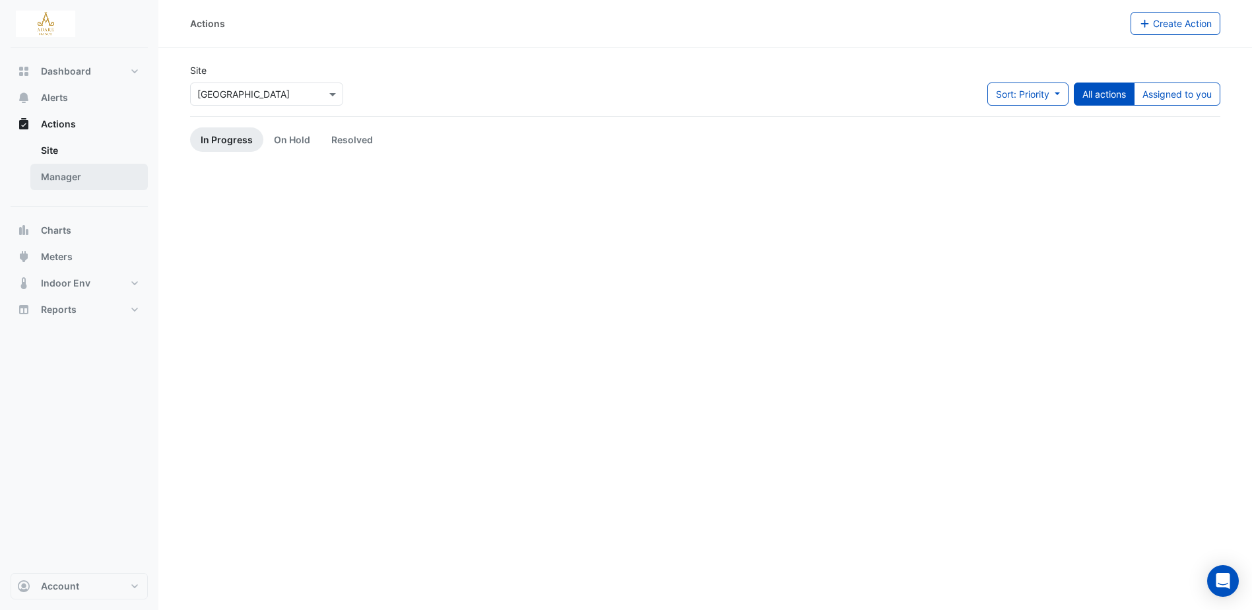
click at [75, 181] on link "Manager" at bounding box center [89, 177] width 118 height 26
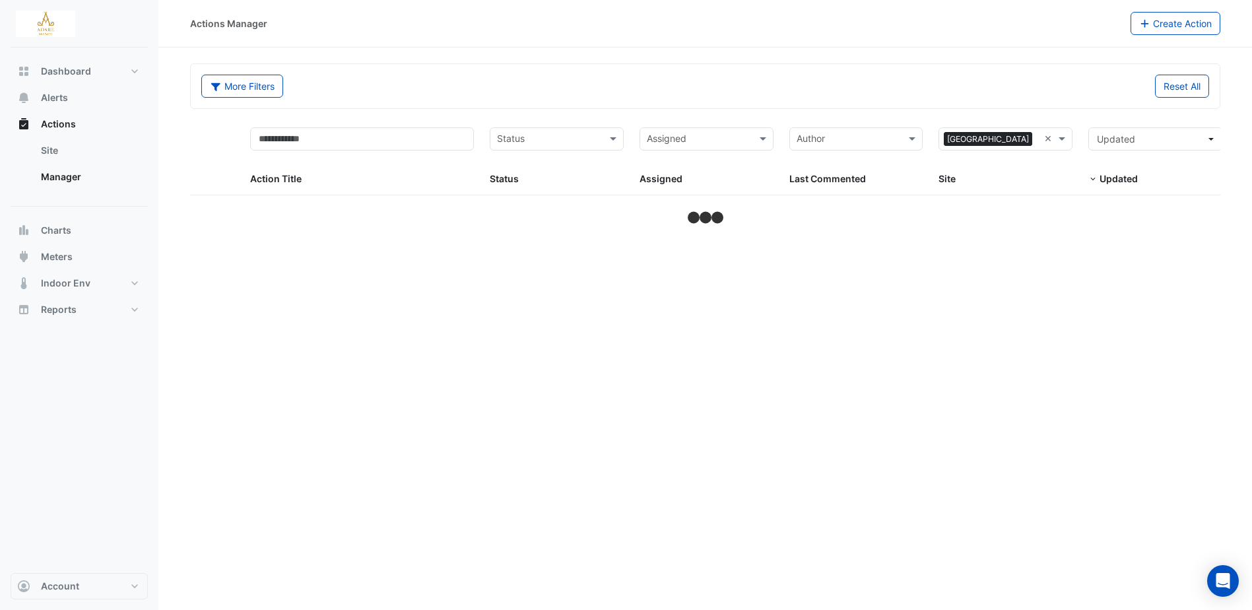
select select "***"
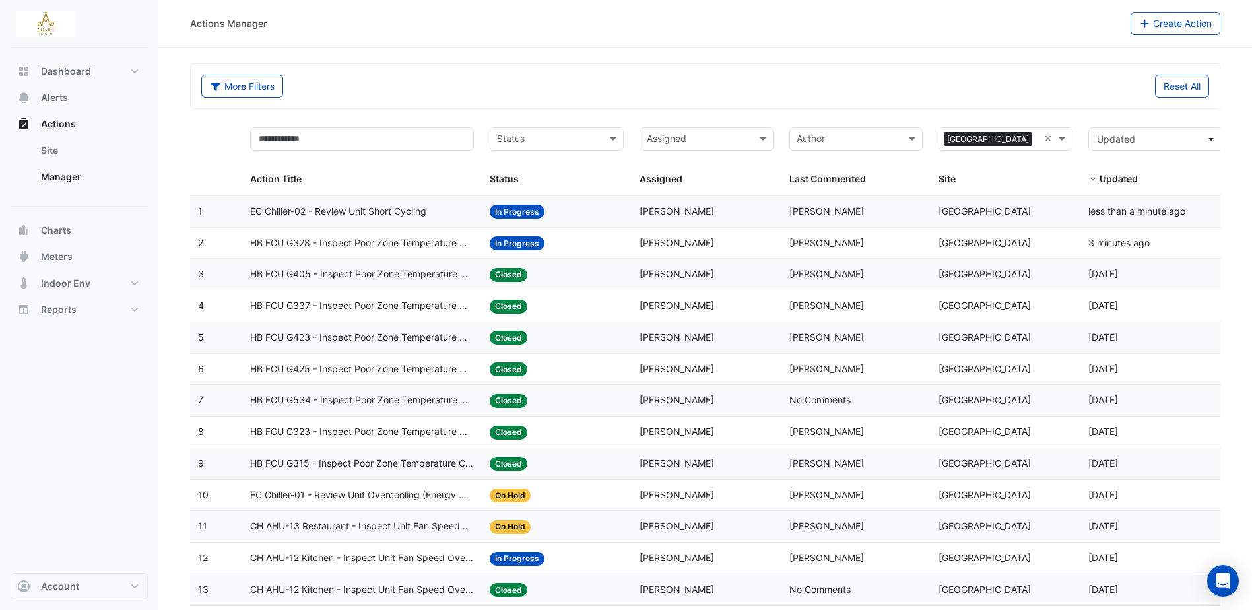
click at [392, 215] on span "EC Chiller-02 - Review Unit Short Cycling" at bounding box center [338, 211] width 176 height 15
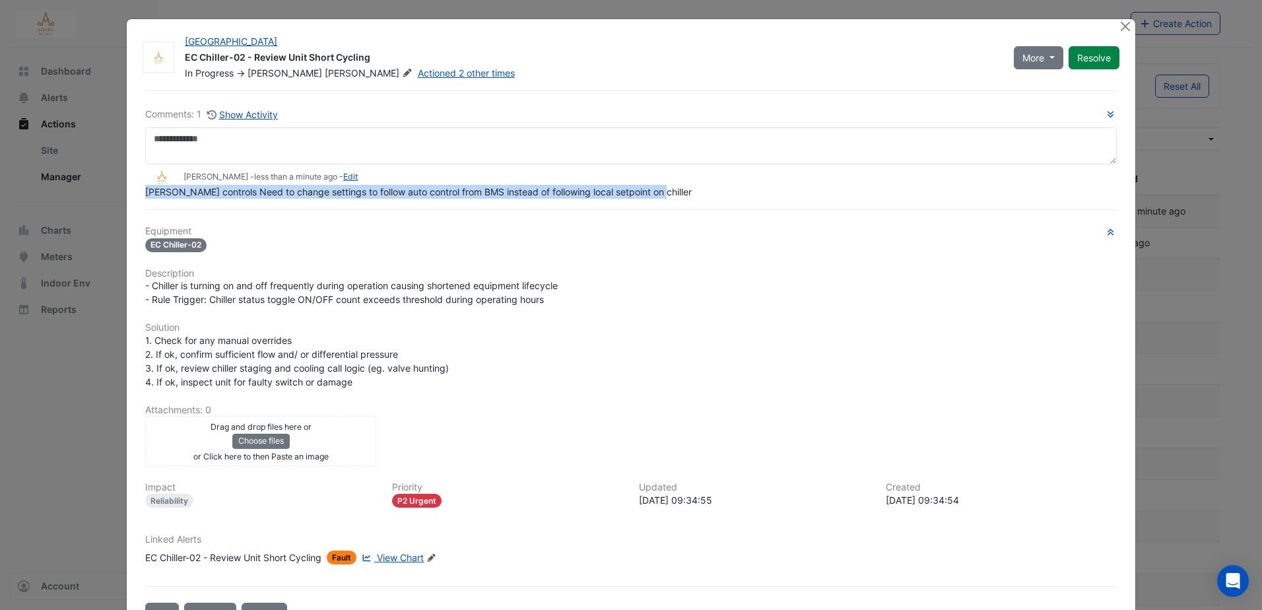
drag, startPoint x: 141, startPoint y: 217, endPoint x: 656, endPoint y: 188, distance: 515.1
click at [656, 188] on div "Jonson controls Need to change settings to follow auto control from BMS instead…" at bounding box center [631, 192] width 972 height 14
copy span "Jonson controls Need to change settings to follow auto control from BMS instead…"
click at [1122, 22] on button "Close" at bounding box center [1126, 26] width 14 height 14
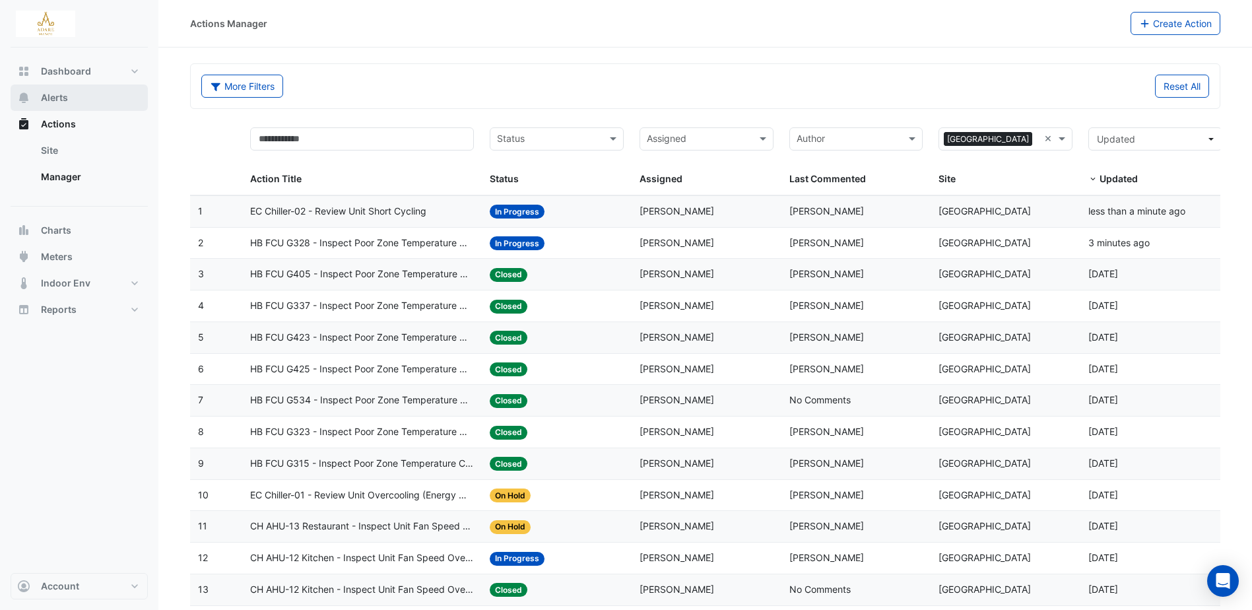
click at [57, 95] on span "Alerts" at bounding box center [54, 97] width 27 height 13
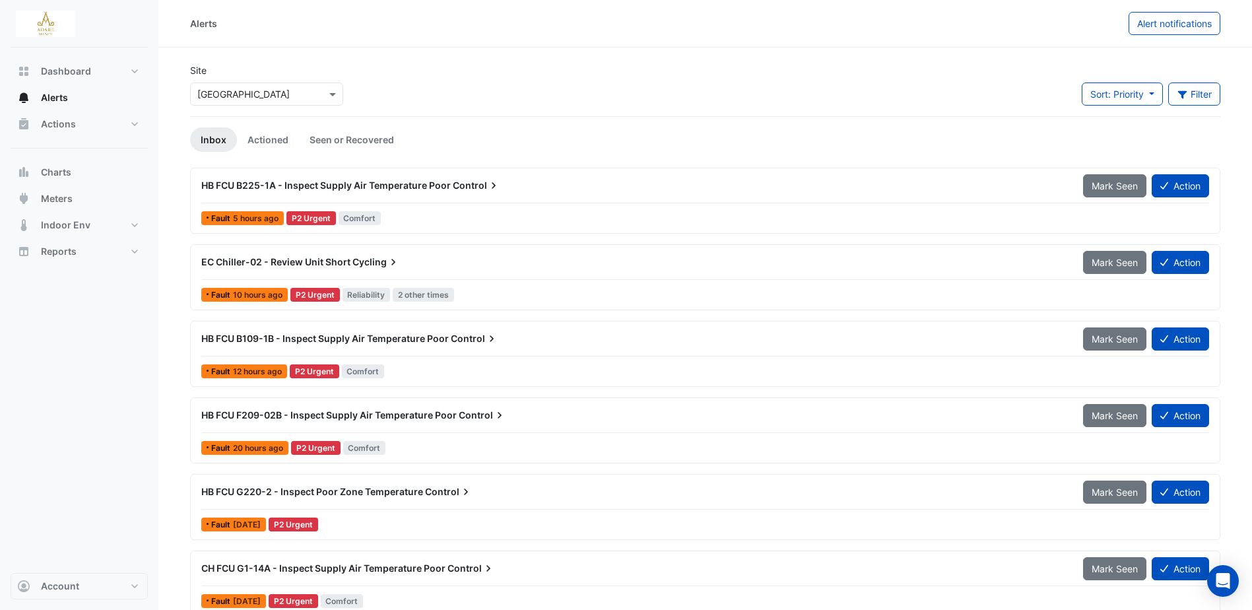
click at [315, 261] on span "EC Chiller-02 - Review Unit Short" at bounding box center [275, 261] width 149 height 11
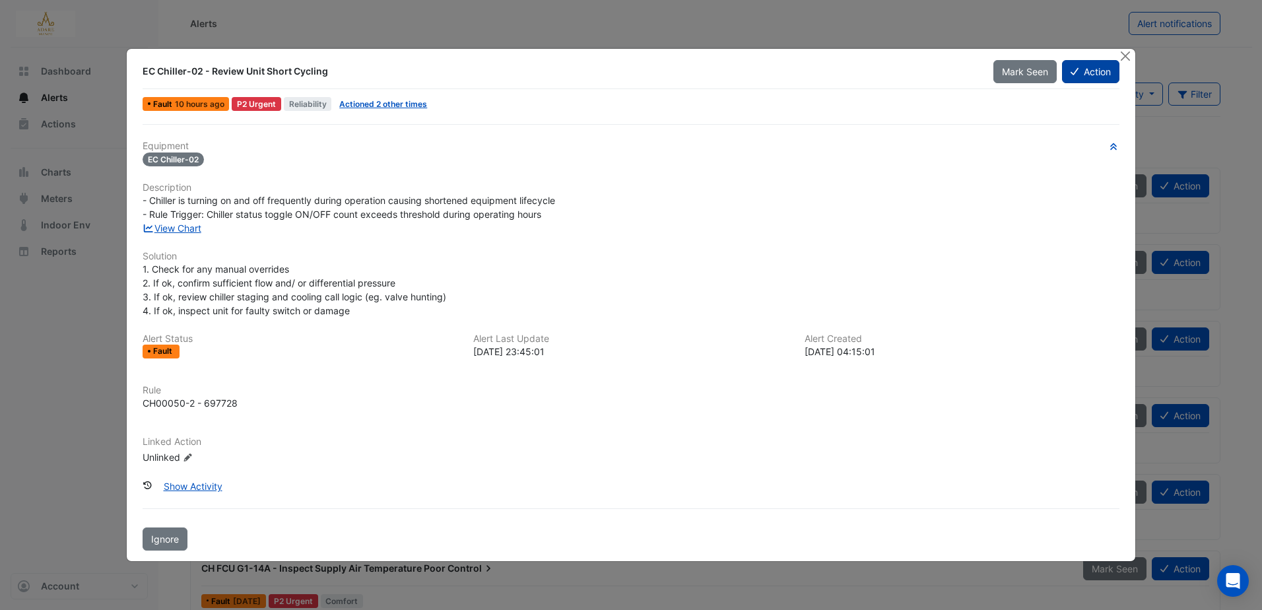
click at [1093, 68] on button "Action" at bounding box center [1090, 71] width 57 height 23
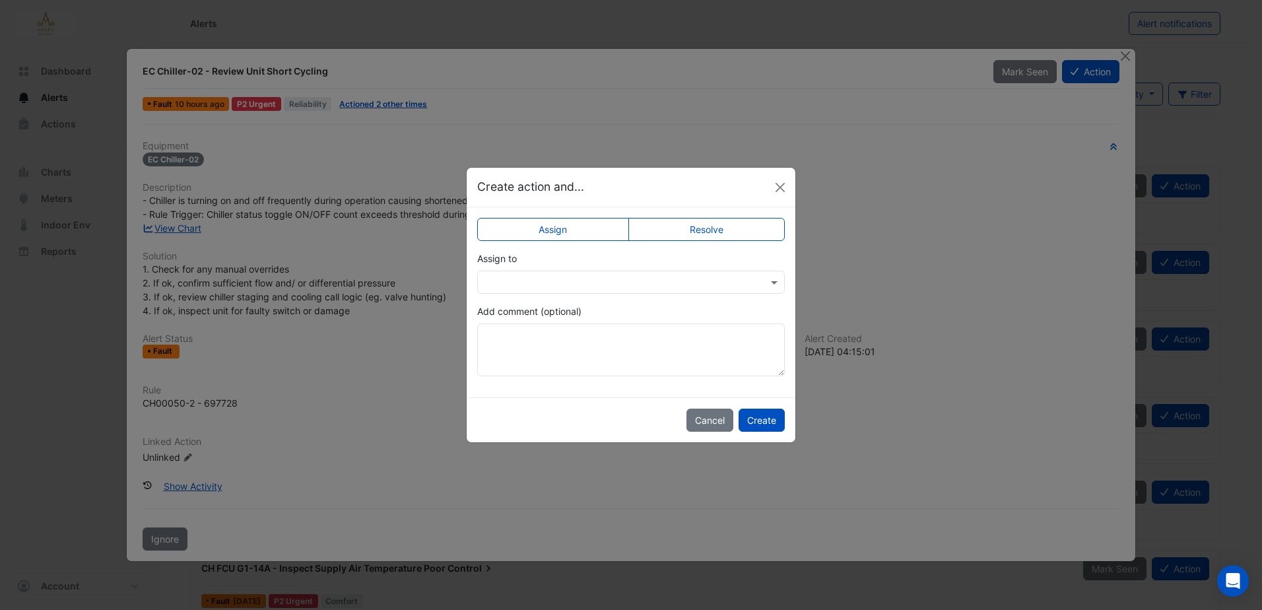
click at [561, 270] on div "Assign to" at bounding box center [631, 273] width 308 height 42
drag, startPoint x: 561, startPoint y: 270, endPoint x: 545, endPoint y: 274, distance: 17.0
click at [545, 276] on input "text" at bounding box center [618, 283] width 267 height 14
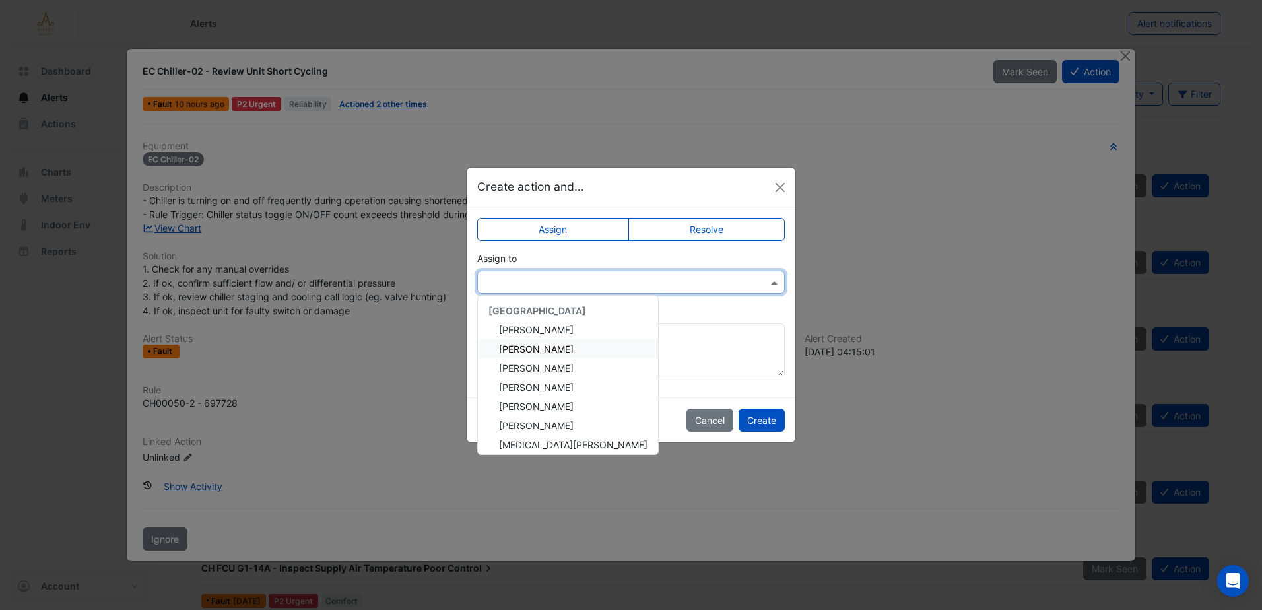
click at [549, 346] on span "Eddie Reale" at bounding box center [536, 348] width 75 height 11
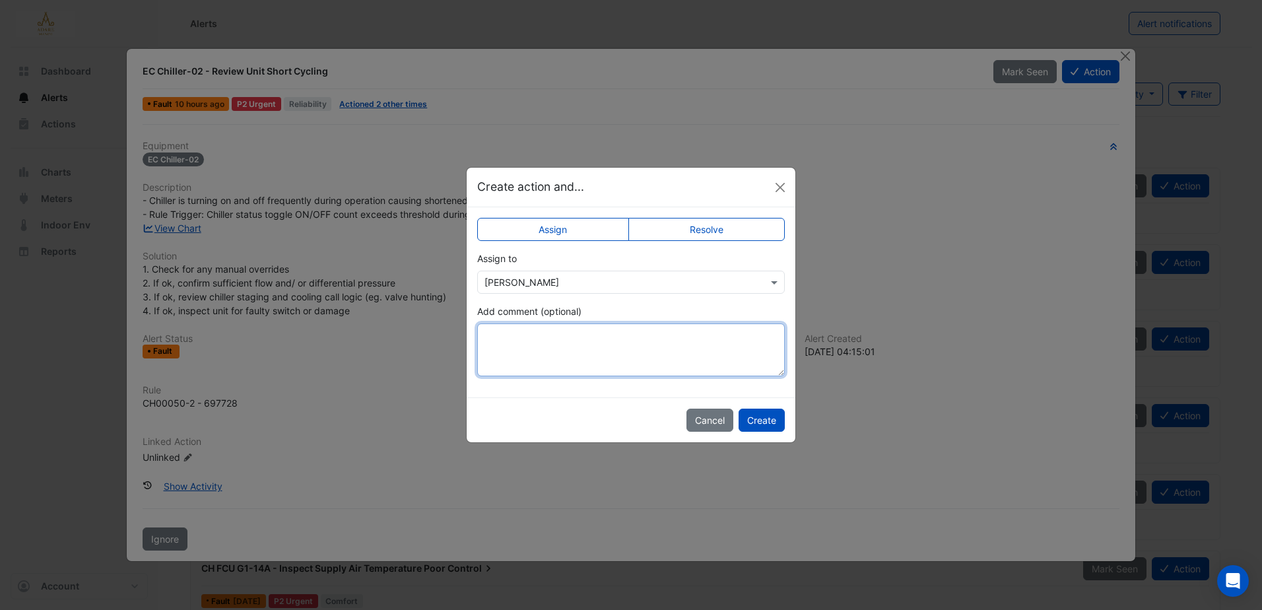
paste textarea "**********"
type textarea "**********"
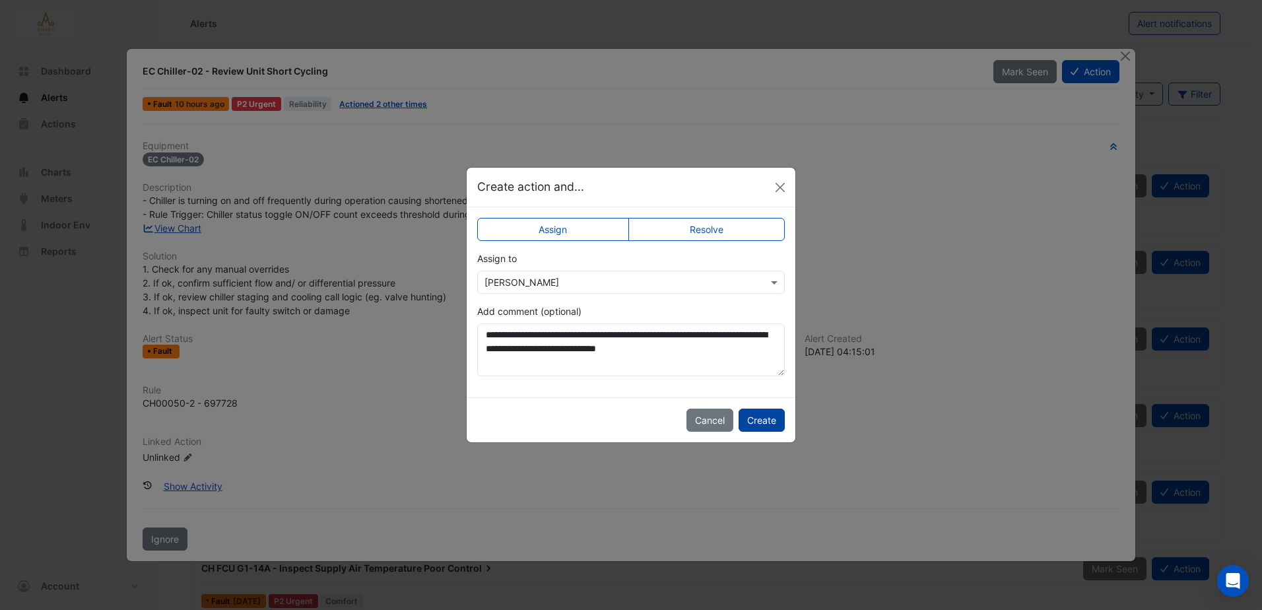
click at [758, 417] on button "Create" at bounding box center [762, 420] width 46 height 23
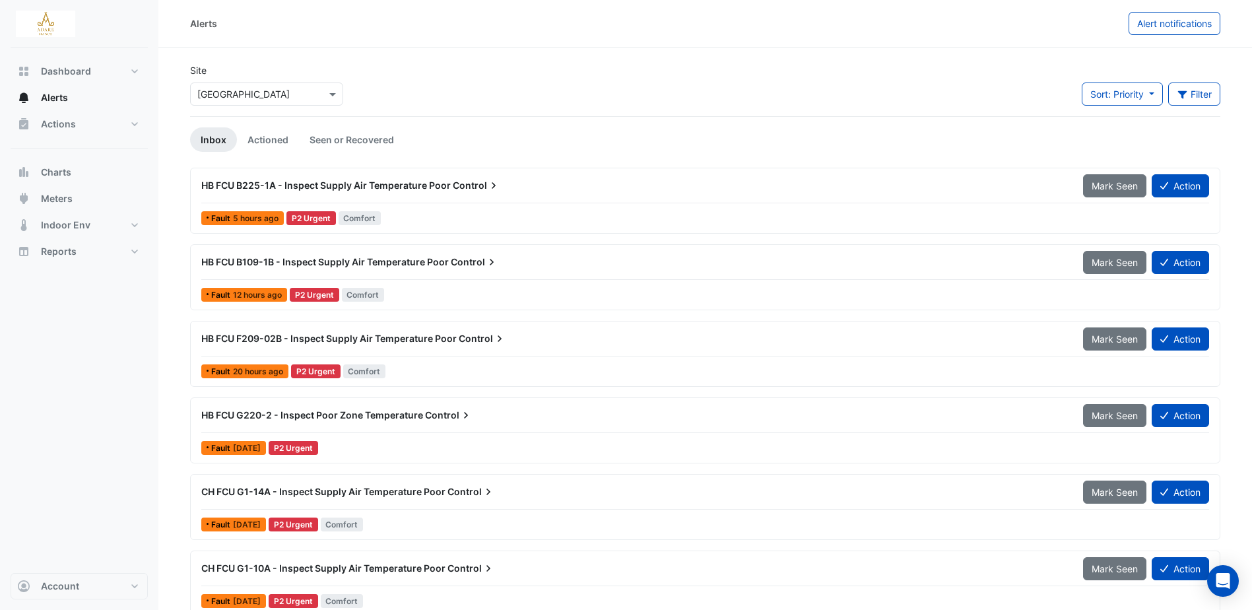
click at [574, 136] on ul "Inbox Actioned Seen or Recovered" at bounding box center [705, 139] width 1030 height 24
click at [419, 180] on span "HB FCU B225-1A - Inspect Supply Air Temperature Poor" at bounding box center [326, 185] width 250 height 11
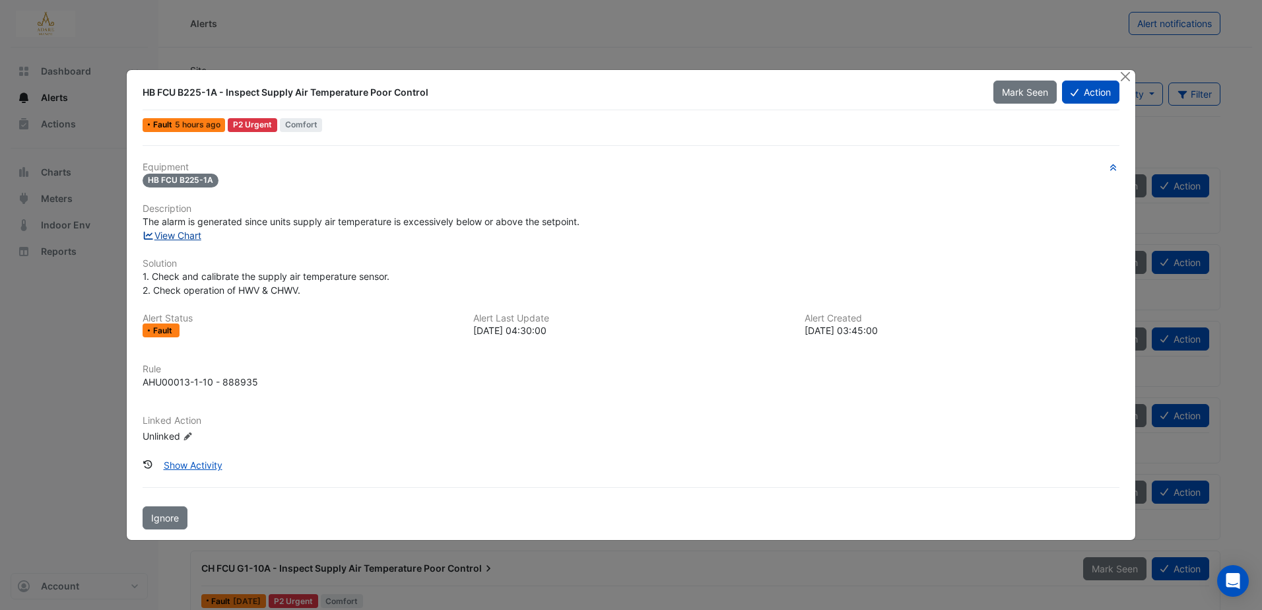
click at [185, 232] on link "View Chart" at bounding box center [172, 235] width 59 height 11
click at [186, 236] on link "View Chart" at bounding box center [172, 235] width 59 height 11
click at [213, 462] on button "Show Activity" at bounding box center [193, 465] width 76 height 23
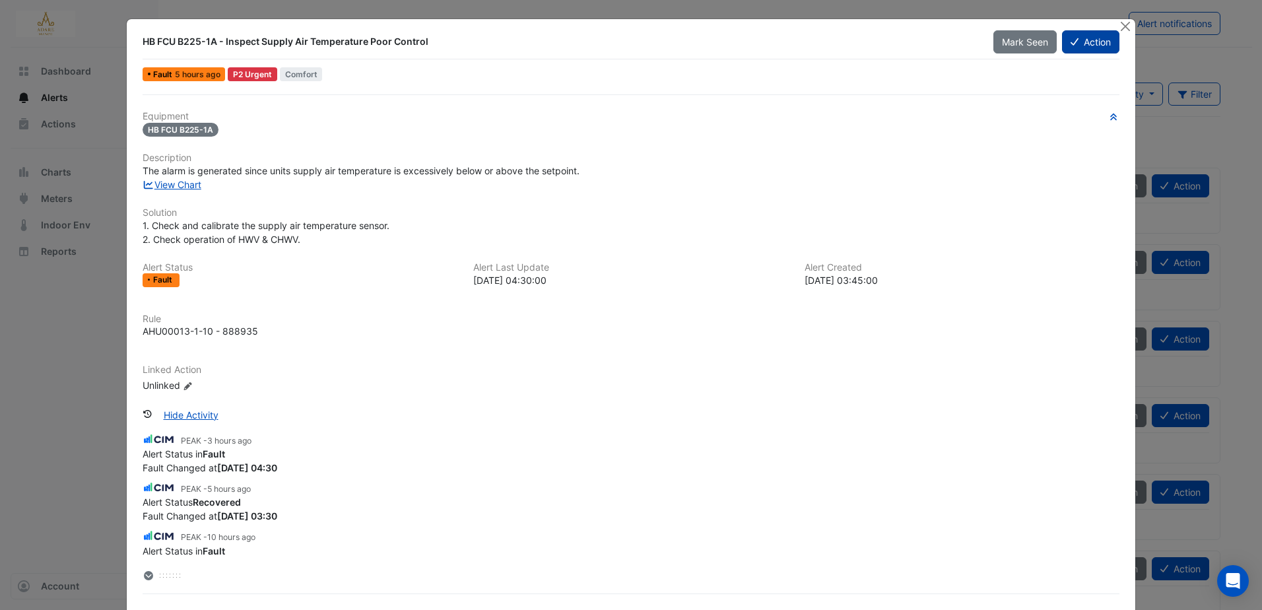
click at [1103, 40] on button "Action" at bounding box center [1090, 41] width 57 height 23
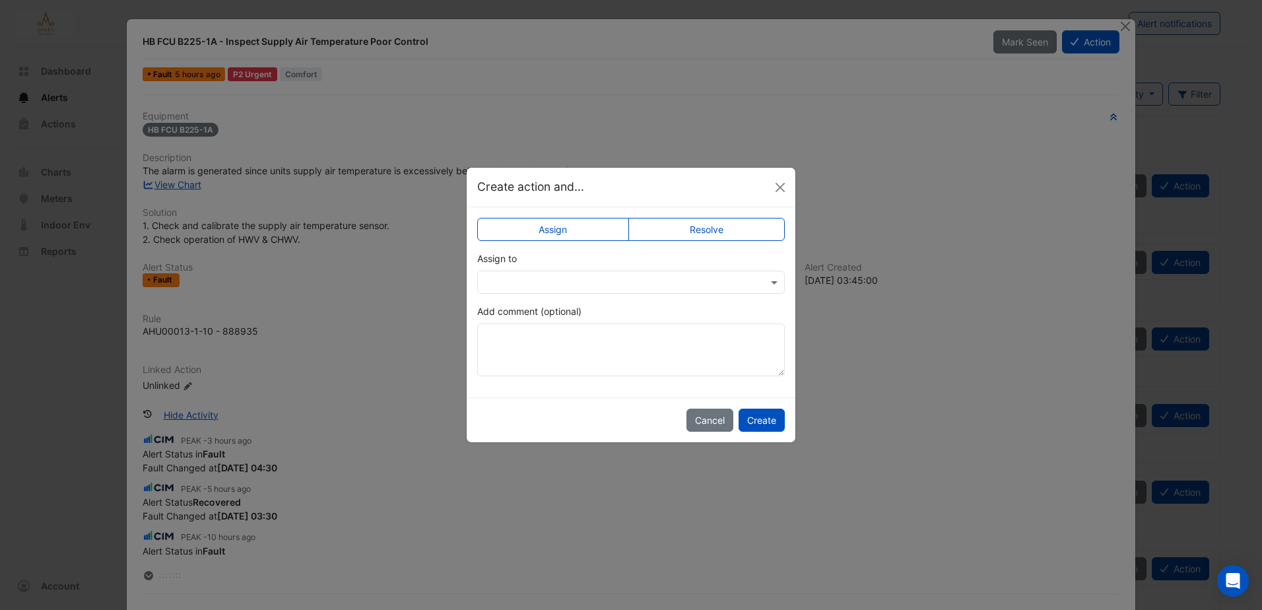
click at [1124, 24] on ngb-modal-window "Create action and... Assign Resolve Assign to Add comment (optional) Cancel Cre…" at bounding box center [631, 305] width 1262 height 610
click at [708, 418] on button "Cancel" at bounding box center [710, 420] width 47 height 23
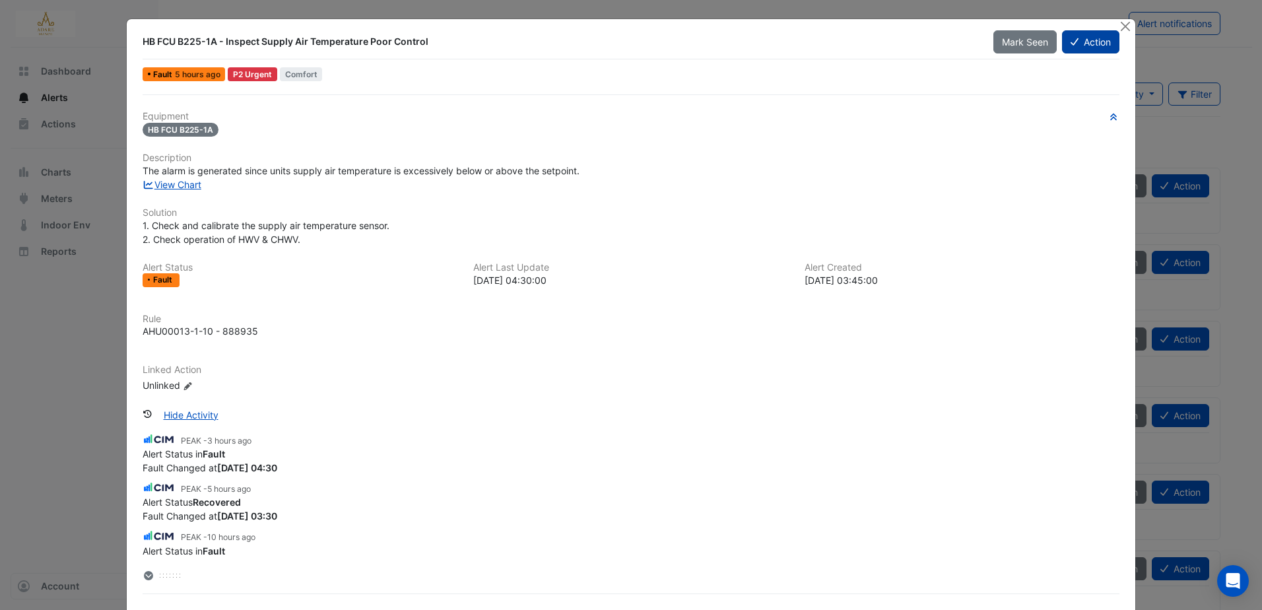
click at [1094, 37] on button "Action" at bounding box center [1090, 41] width 57 height 23
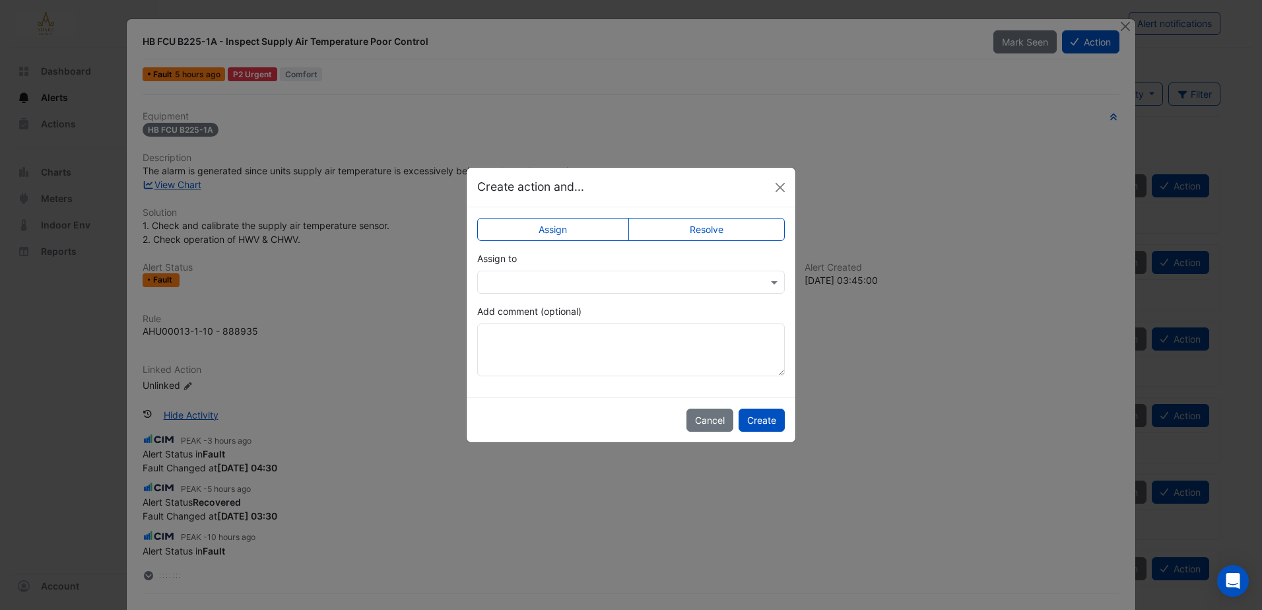
click at [665, 232] on label "Resolve" at bounding box center [706, 229] width 157 height 23
click at [762, 414] on button "Create" at bounding box center [762, 420] width 46 height 23
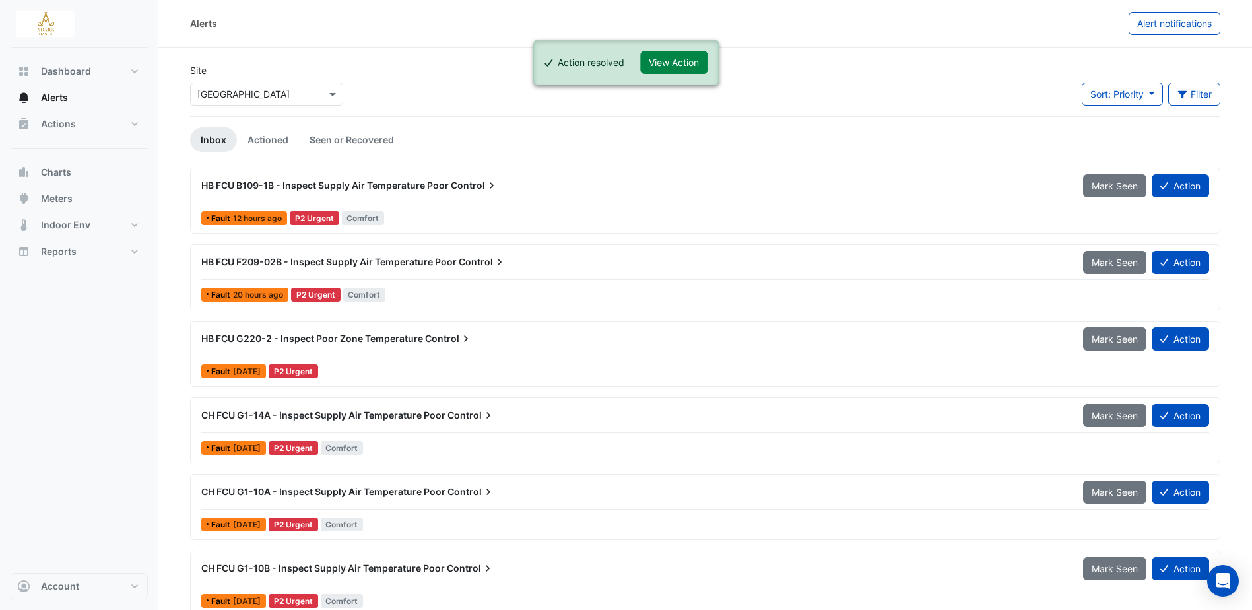
click at [439, 182] on span "HB FCU B109-1B - Inspect Supply Air Temperature Poor" at bounding box center [325, 185] width 248 height 11
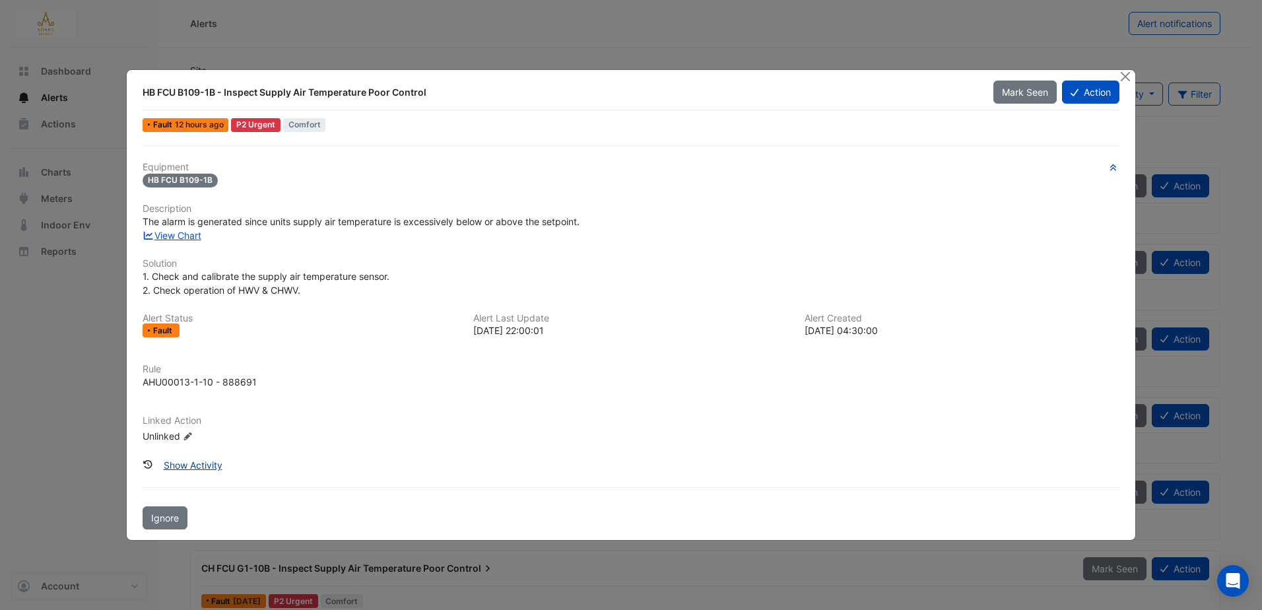
click at [212, 470] on button "Show Activity" at bounding box center [193, 465] width 76 height 23
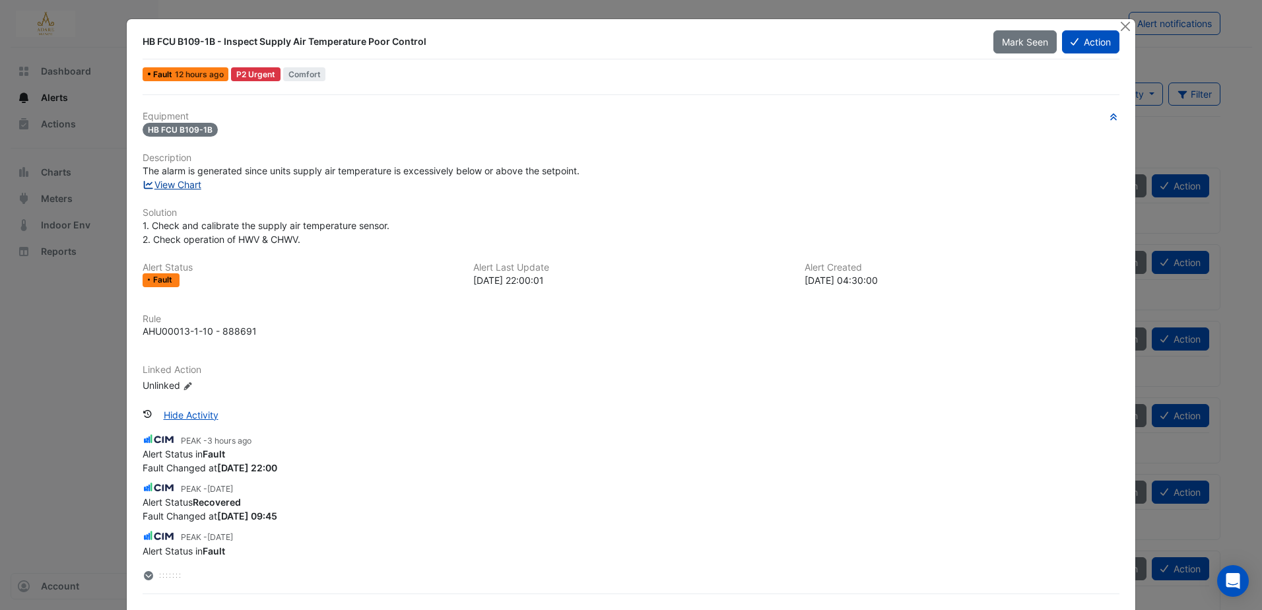
click at [187, 183] on link "View Chart" at bounding box center [172, 184] width 59 height 11
click at [1095, 44] on button "Action" at bounding box center [1090, 41] width 57 height 23
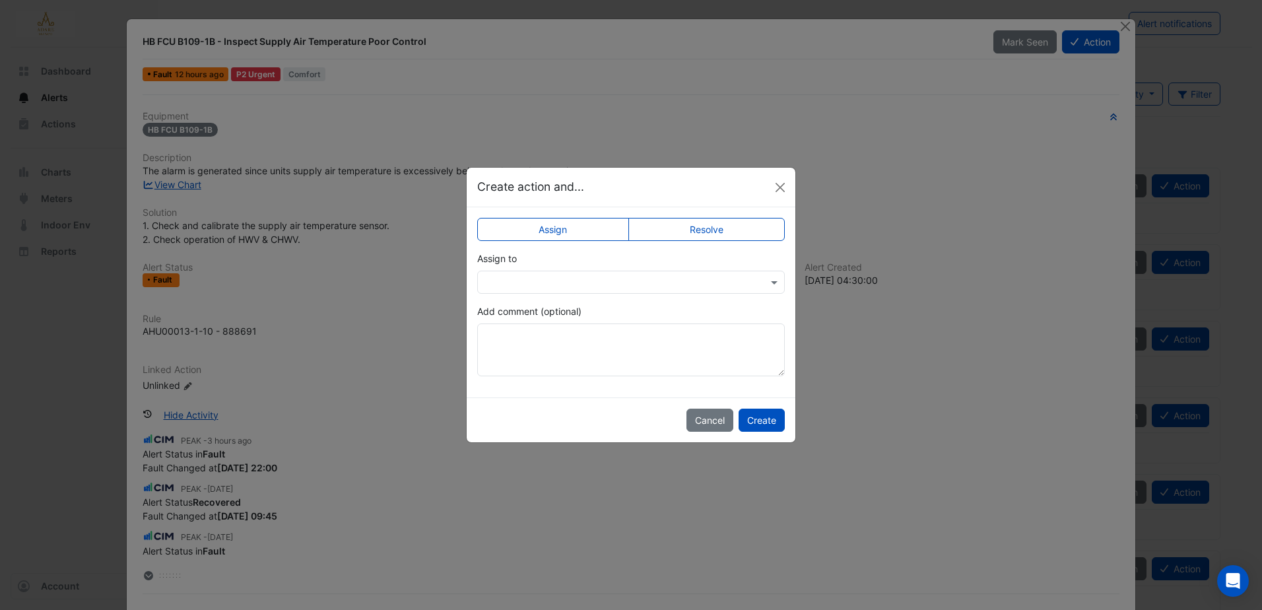
drag, startPoint x: 730, startPoint y: 224, endPoint x: 728, endPoint y: 230, distance: 6.9
click at [729, 227] on label "Resolve" at bounding box center [706, 229] width 157 height 23
click at [755, 417] on button "Create" at bounding box center [762, 420] width 46 height 23
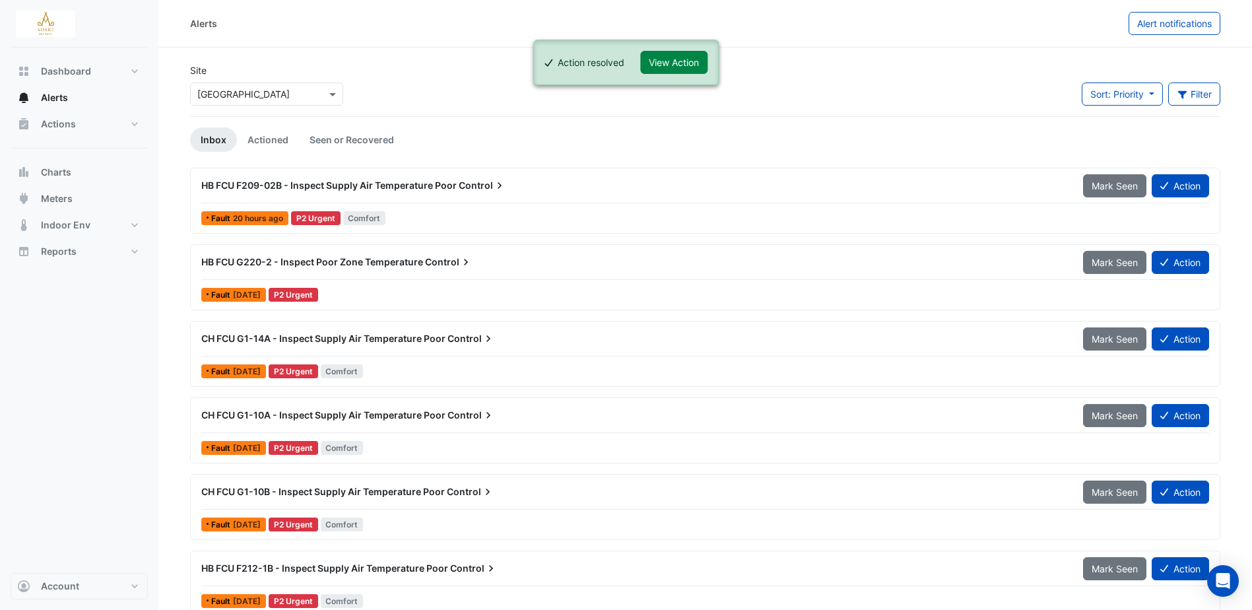
click at [423, 184] on span "HB FCU F209-02B - Inspect Supply Air Temperature Poor" at bounding box center [328, 185] width 255 height 11
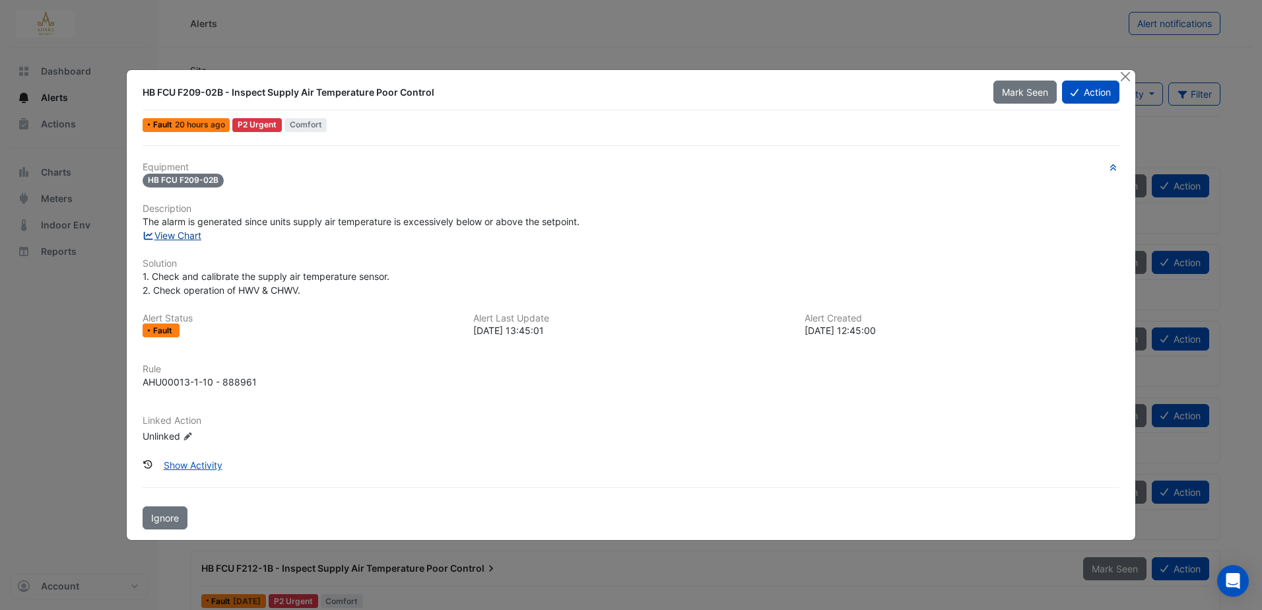
click at [200, 232] on link "View Chart" at bounding box center [172, 235] width 59 height 11
click at [187, 454] on button "Show Activity" at bounding box center [193, 465] width 76 height 23
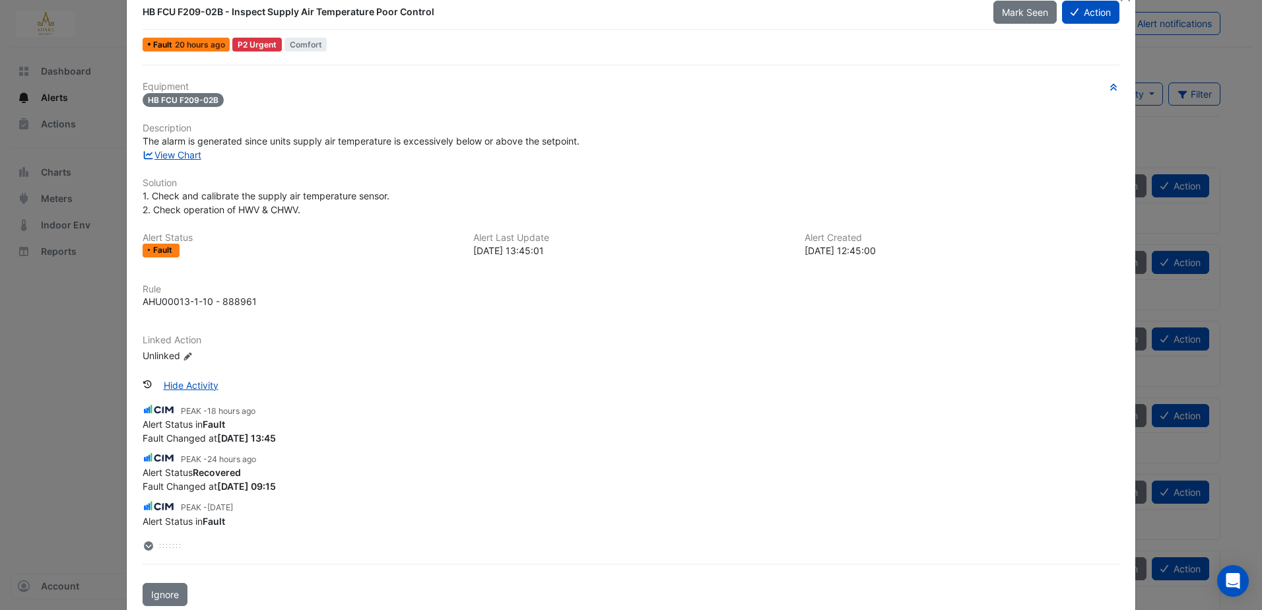
scroll to position [55, 0]
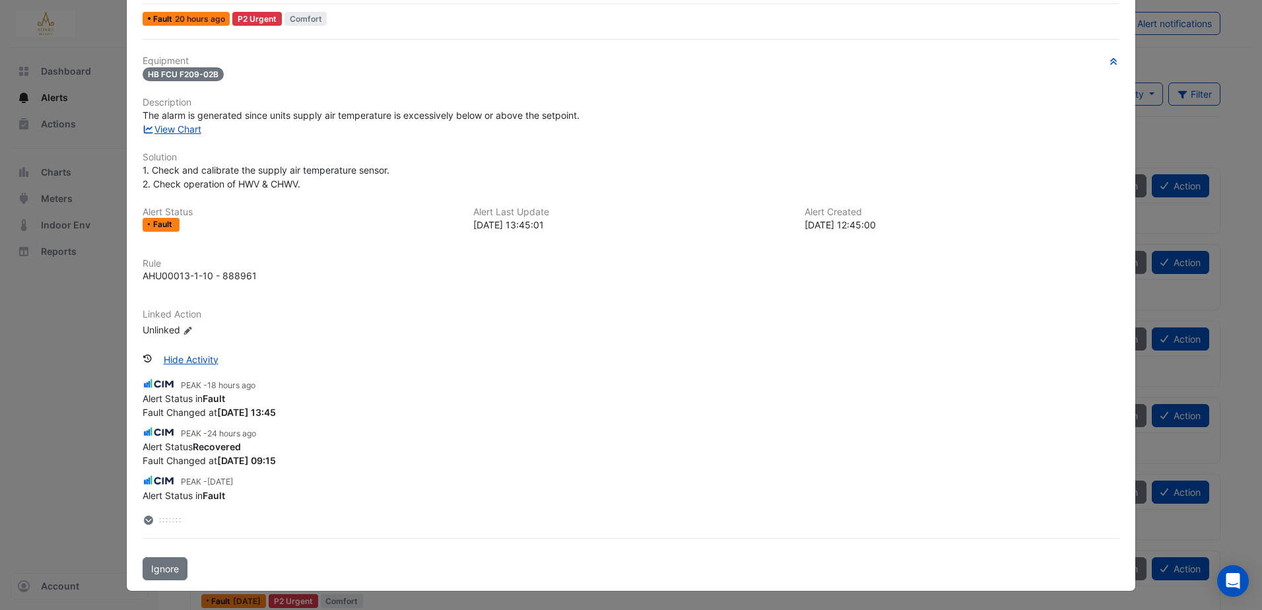
click at [143, 512] on div "PEAK - 18 hours ago Alert Status in Fault Fault Changed at 2025-10-12 13:45 PEA…" at bounding box center [631, 449] width 977 height 156
click at [145, 517] on icon at bounding box center [149, 520] width 8 height 9
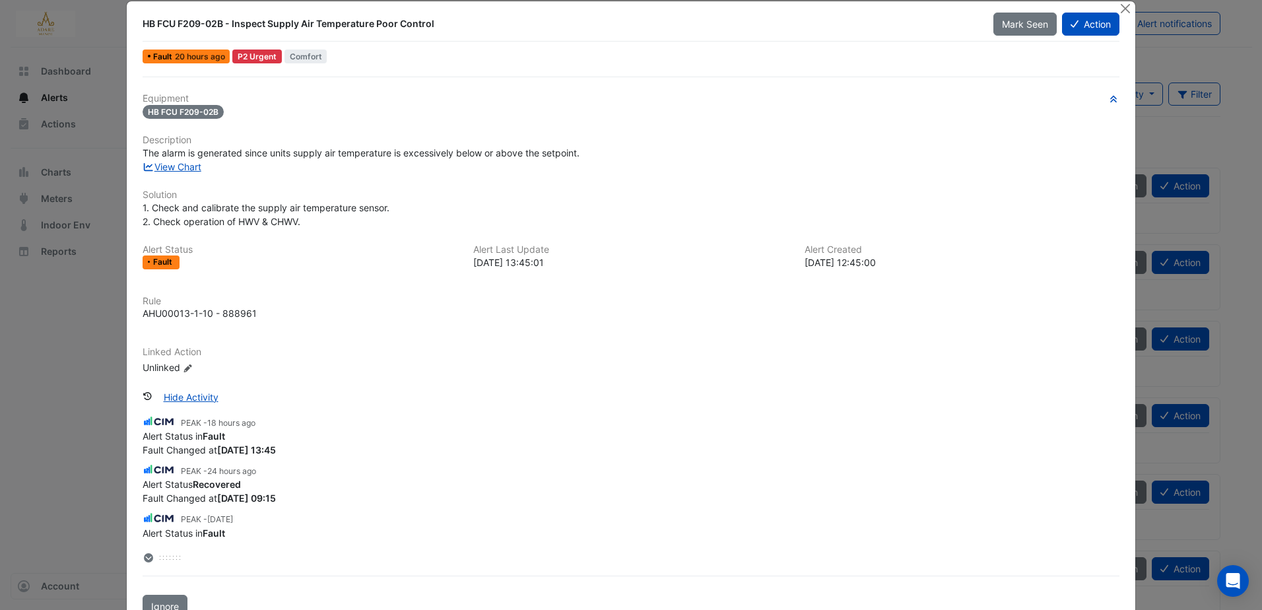
scroll to position [0, 0]
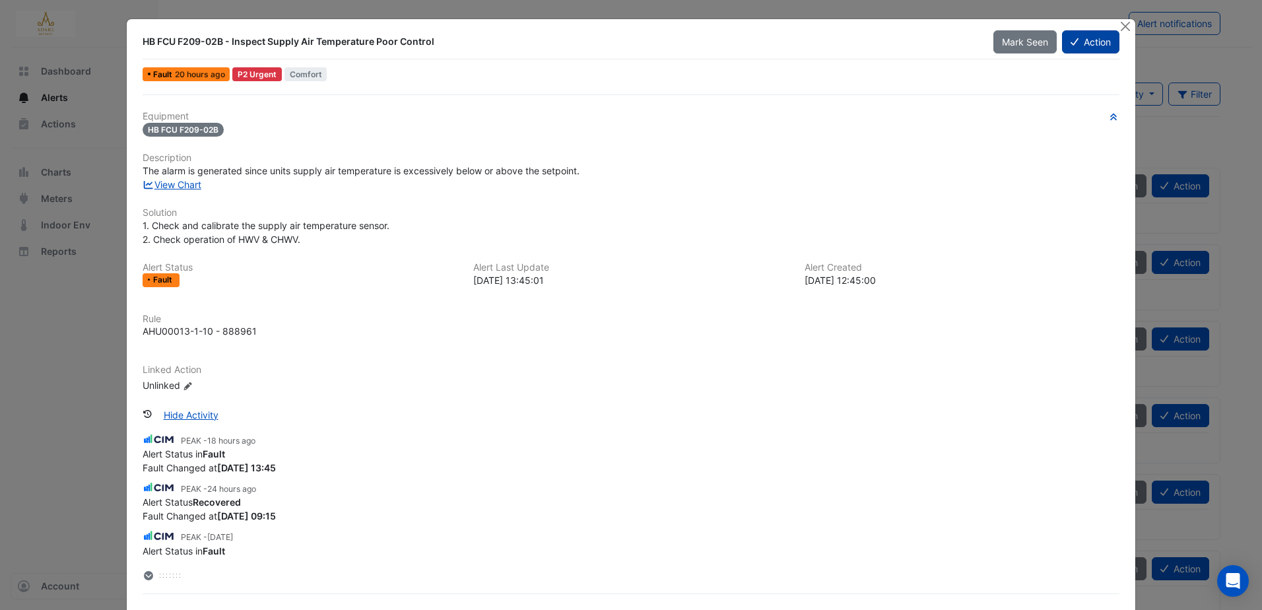
click at [1085, 44] on button "Action" at bounding box center [1090, 41] width 57 height 23
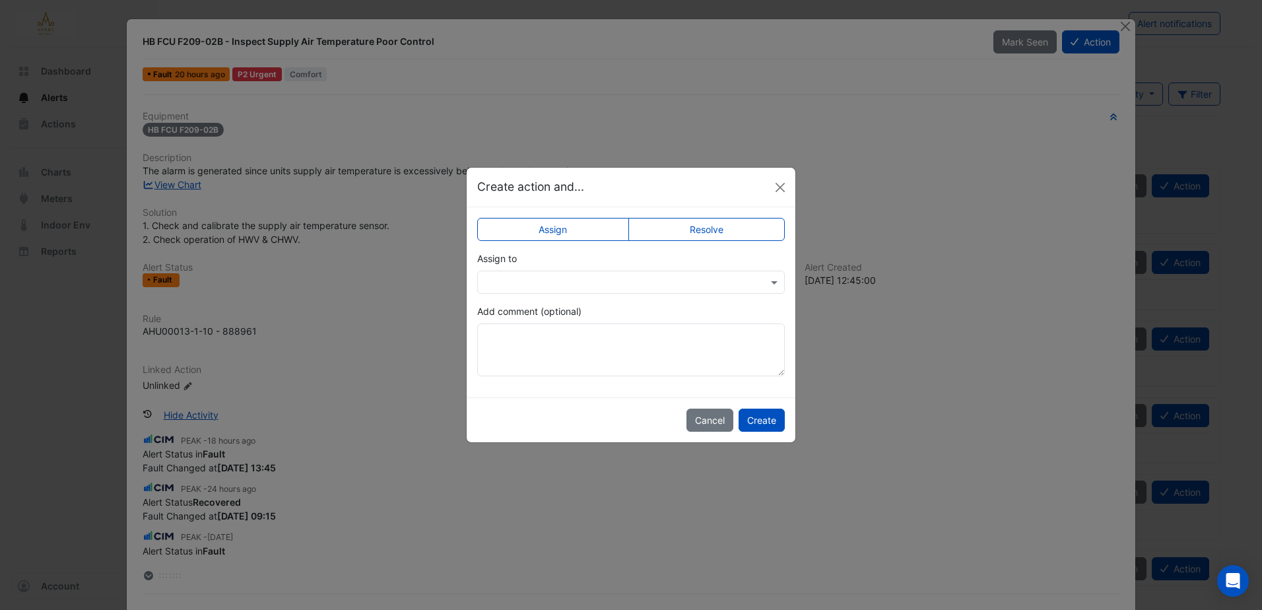
drag, startPoint x: 741, startPoint y: 230, endPoint x: 729, endPoint y: 244, distance: 18.3
click at [738, 232] on label "Resolve" at bounding box center [706, 229] width 157 height 23
click at [761, 418] on button "Create" at bounding box center [762, 420] width 46 height 23
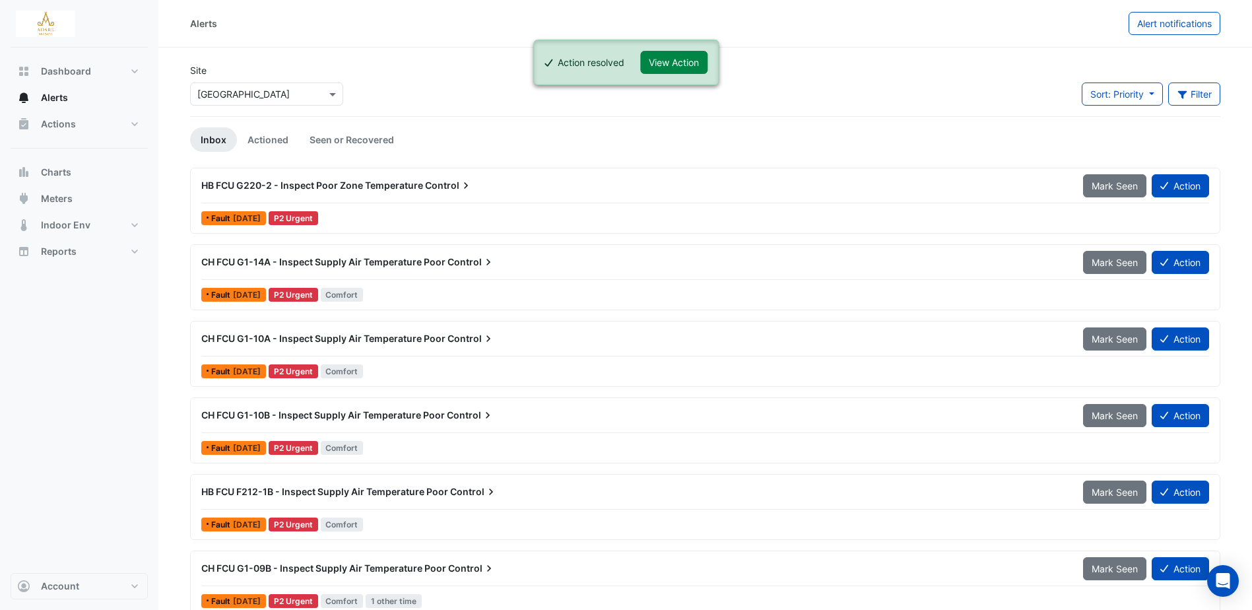
click at [405, 181] on span "HB FCU G220-2 - Inspect Poor Zone Temperature" at bounding box center [312, 185] width 222 height 11
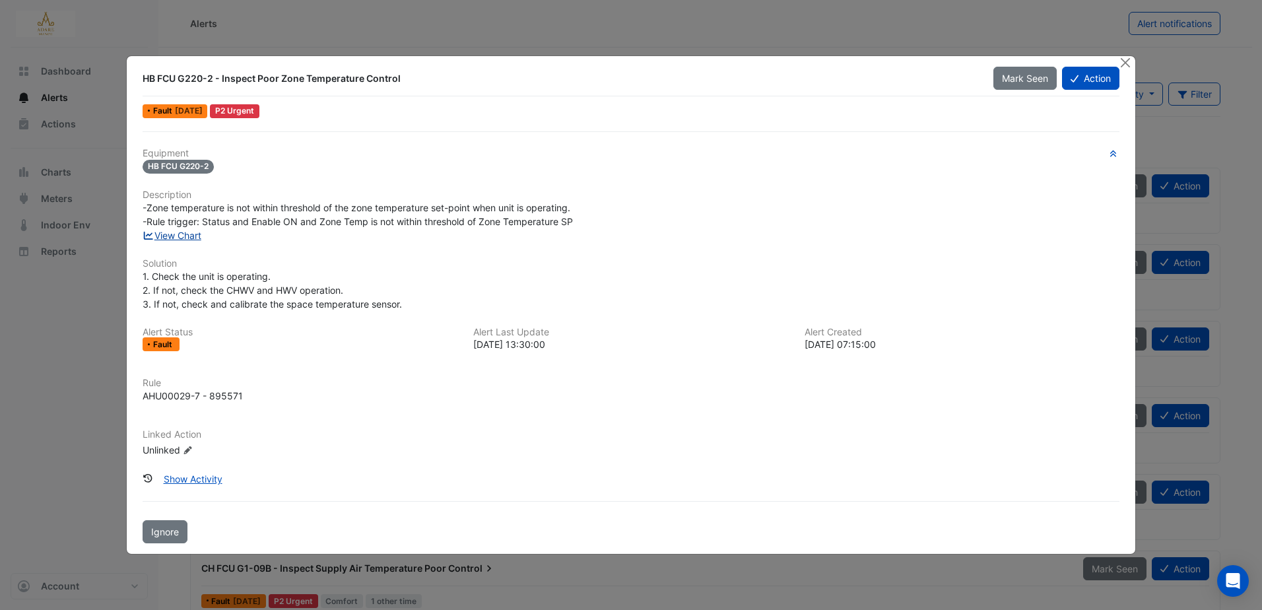
click at [187, 231] on link "View Chart" at bounding box center [172, 235] width 59 height 11
click at [200, 473] on button "Show Activity" at bounding box center [193, 478] width 76 height 23
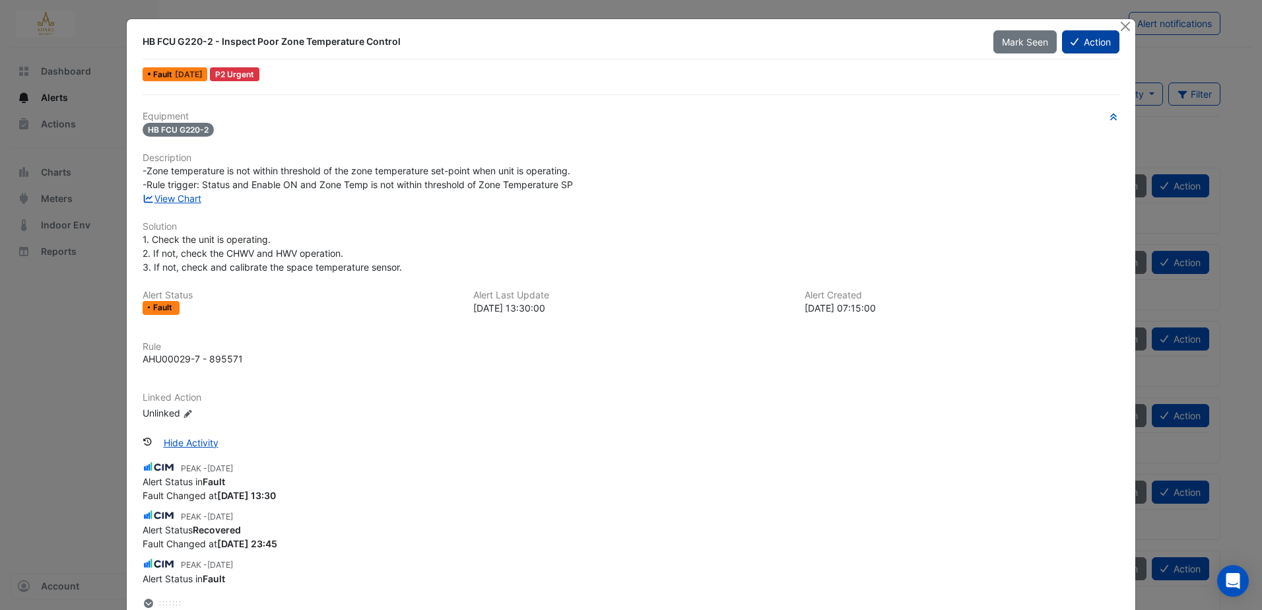
click at [1094, 42] on button "Action" at bounding box center [1090, 41] width 57 height 23
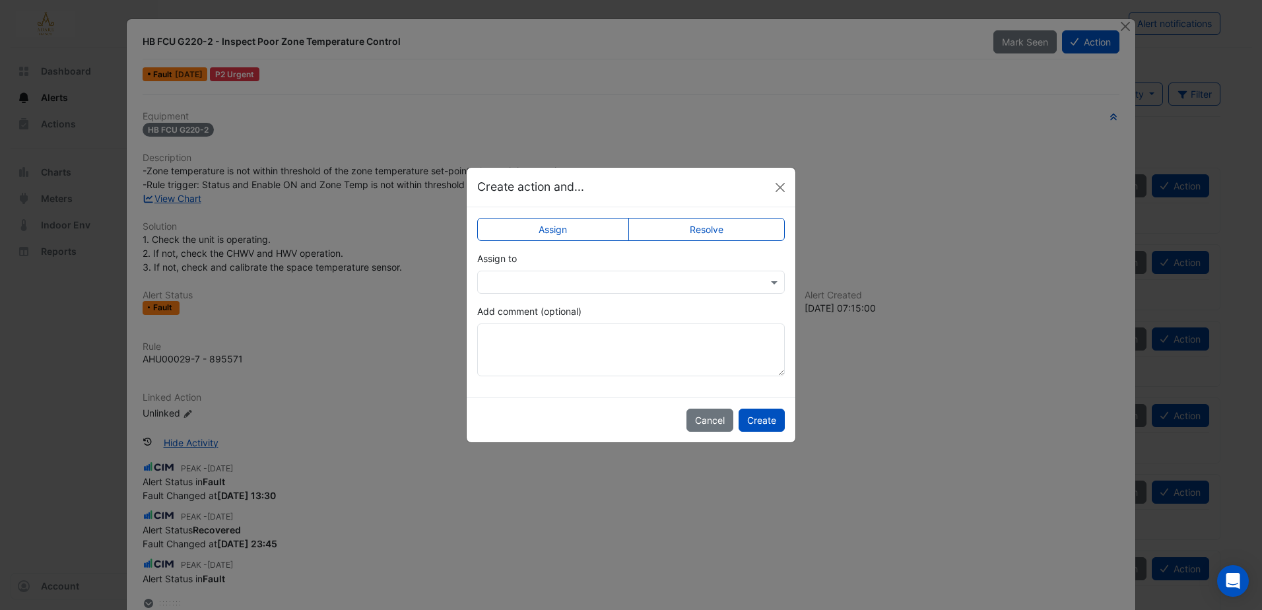
click at [733, 236] on label "Resolve" at bounding box center [706, 229] width 157 height 23
click at [603, 281] on input "text" at bounding box center [618, 283] width 267 height 14
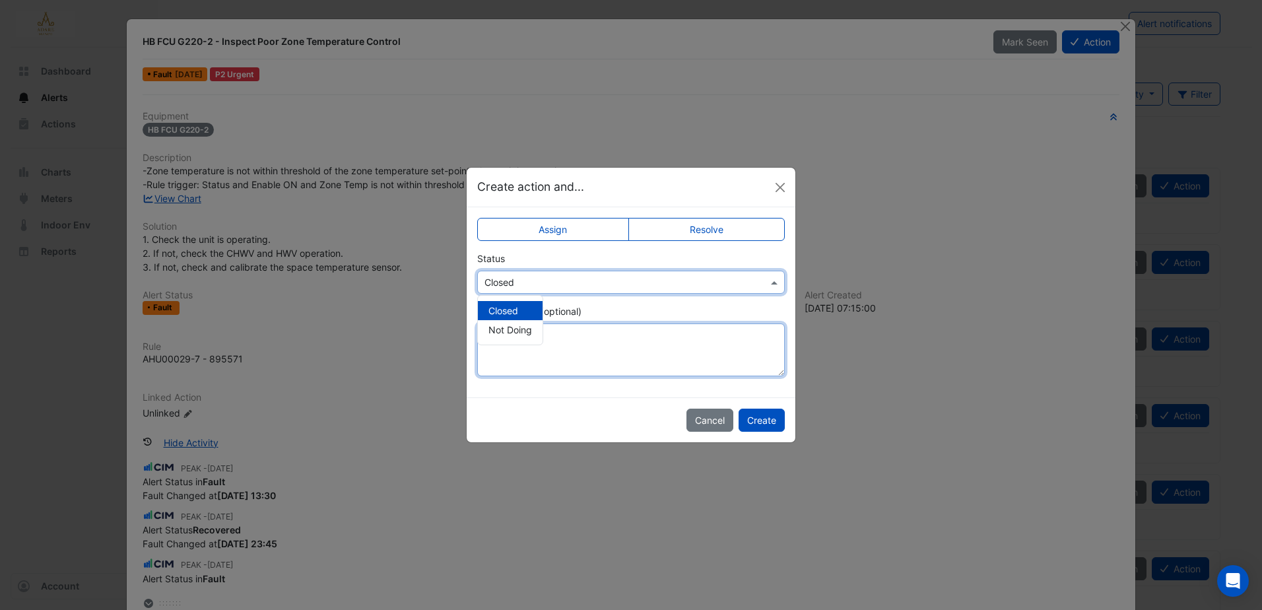
click at [578, 355] on textarea "Add comment (optional)" at bounding box center [631, 349] width 308 height 53
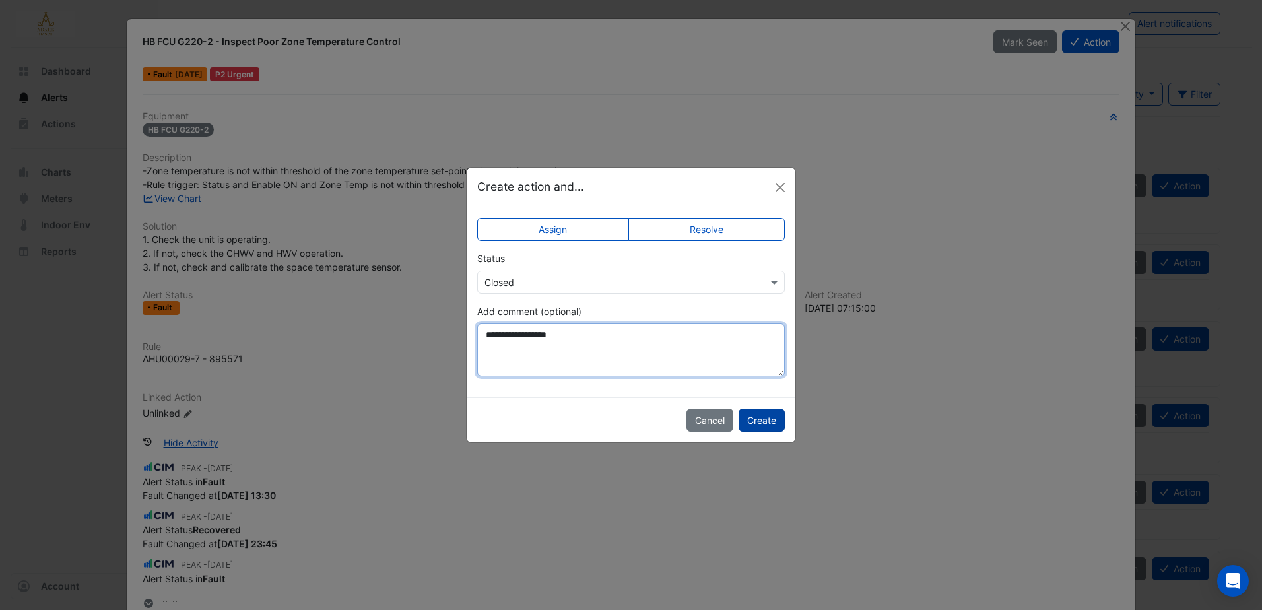
type textarea "**********"
click at [770, 421] on button "Create" at bounding box center [762, 420] width 46 height 23
